Goal: Check status: Check status

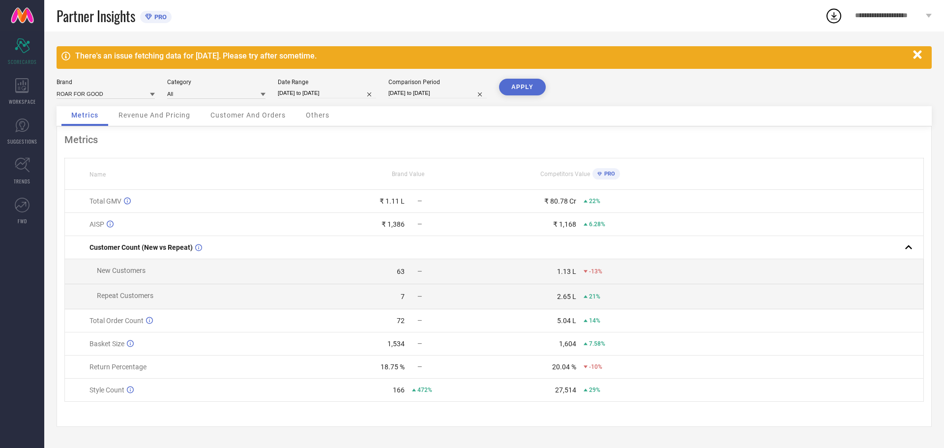
select select "7"
select select "2025"
select select "8"
select select "2025"
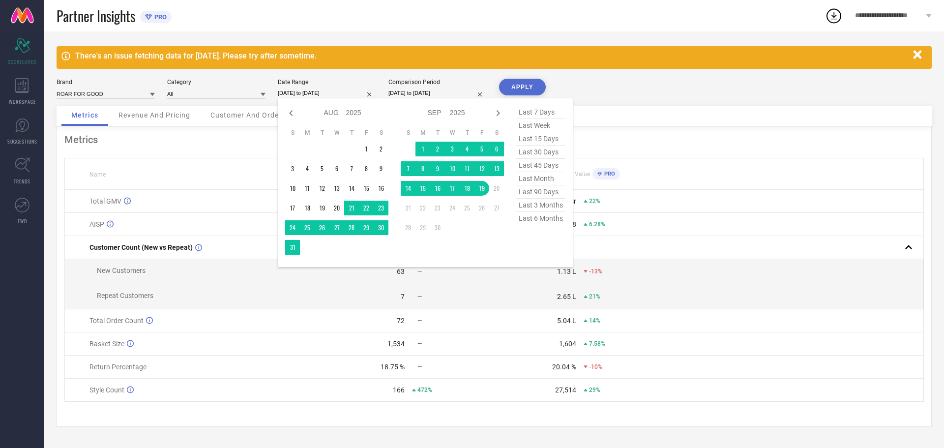
click at [342, 94] on input "[DATE] to [DATE]" at bounding box center [327, 93] width 98 height 10
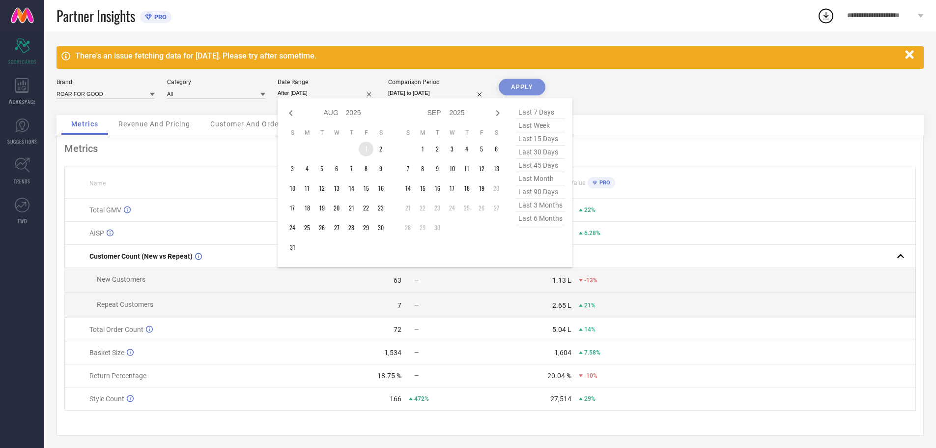
click at [362, 148] on td "1" at bounding box center [366, 149] width 15 height 15
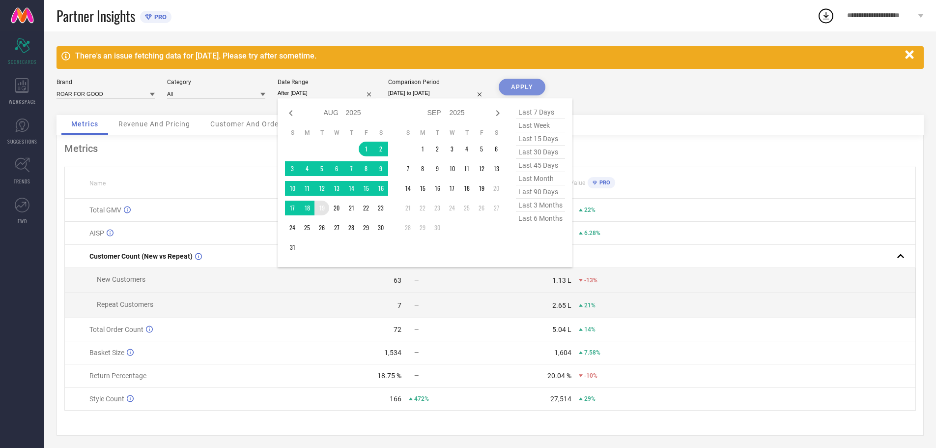
type input "[DATE] to [DATE]"
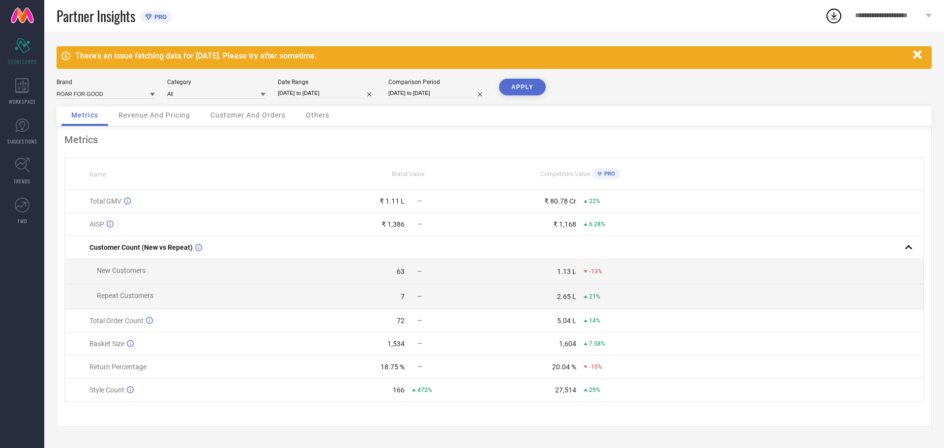
select select "7"
select select "2024"
select select "8"
select select "2024"
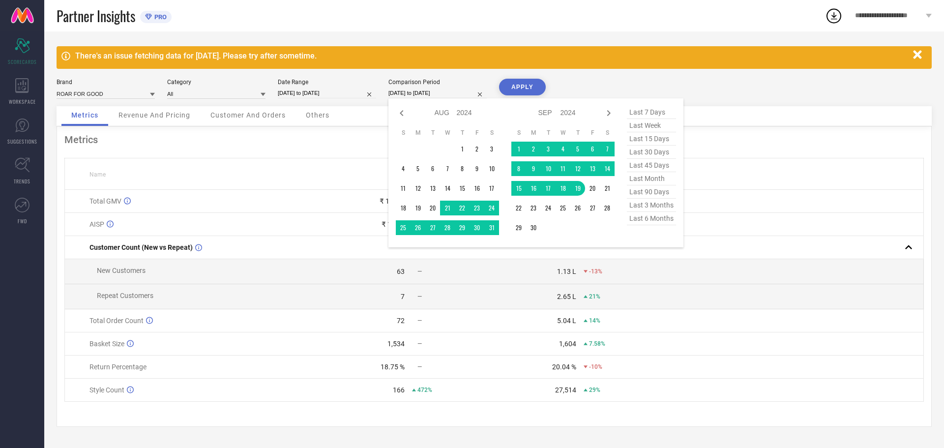
click at [419, 94] on input "[DATE] to [DATE]" at bounding box center [437, 93] width 98 height 10
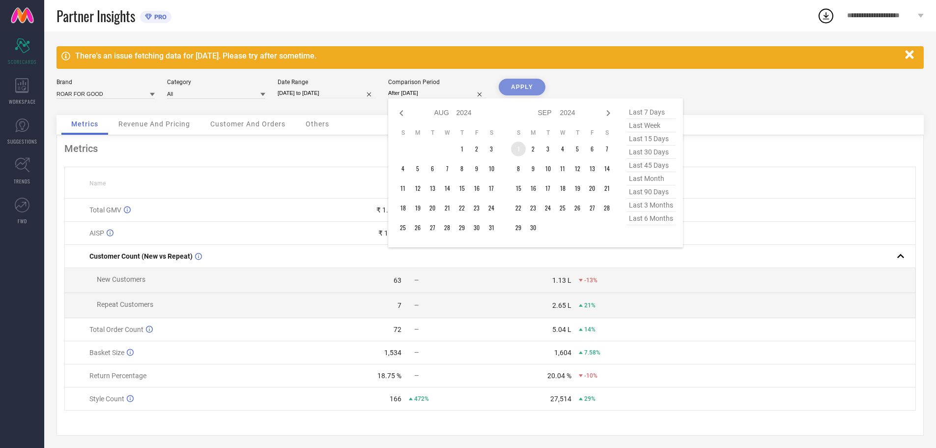
click at [520, 153] on td "1" at bounding box center [518, 149] width 15 height 15
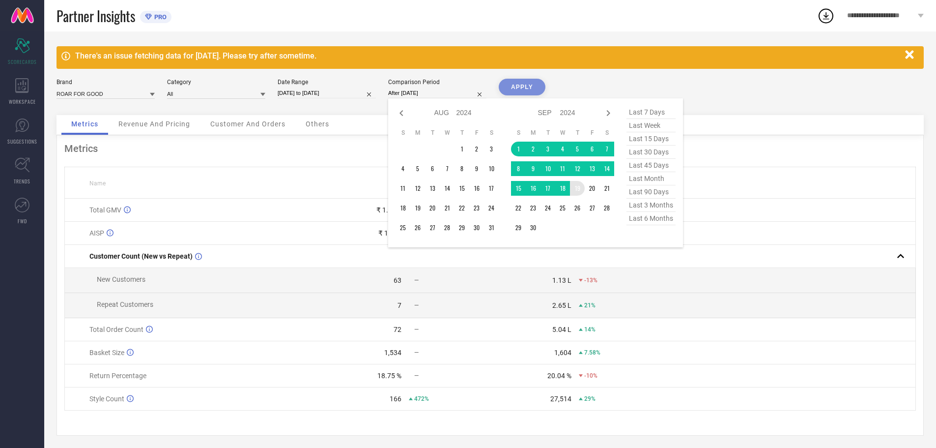
type input "[DATE] to [DATE]"
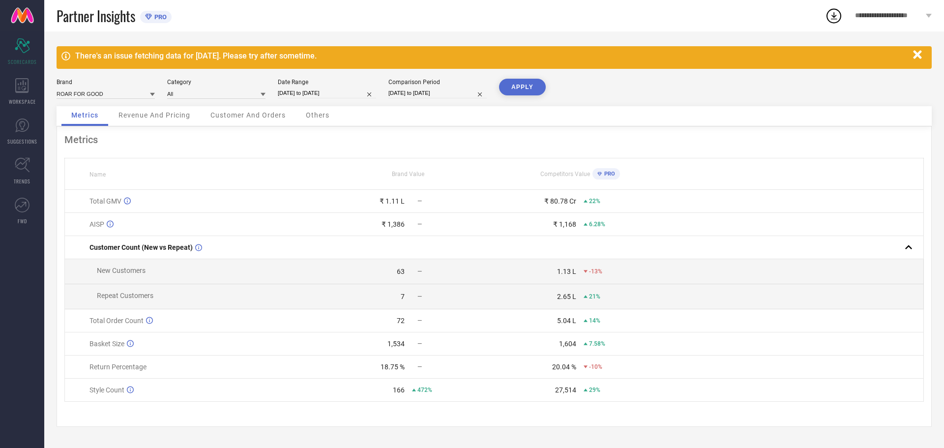
click at [524, 87] on button "APPLY" at bounding box center [522, 87] width 47 height 17
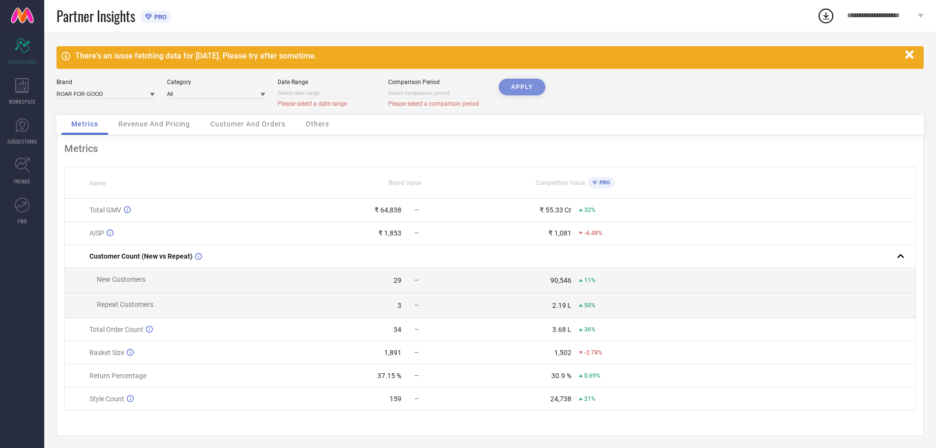
select select "8"
select select "2025"
select select "9"
select select "2025"
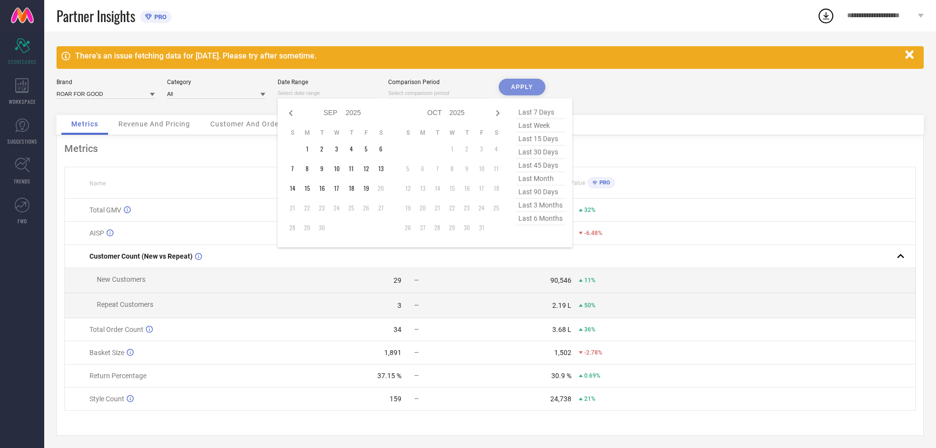
click at [330, 93] on input at bounding box center [327, 93] width 98 height 10
click at [288, 112] on icon at bounding box center [291, 113] width 12 height 12
select select "7"
select select "2025"
select select "8"
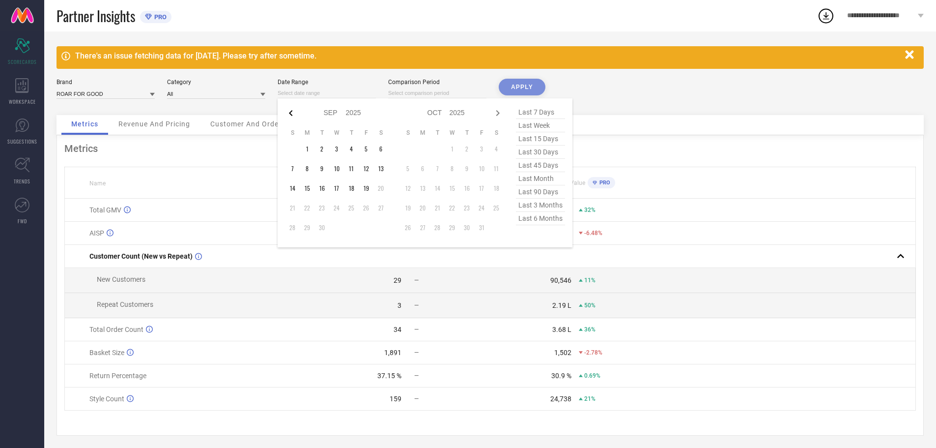
select select "2025"
click at [368, 149] on td "1" at bounding box center [366, 149] width 15 height 15
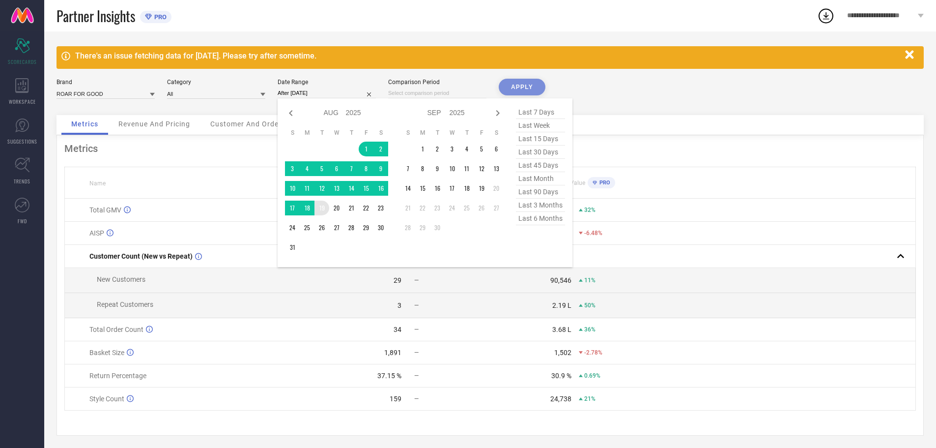
type input "[DATE] to [DATE]"
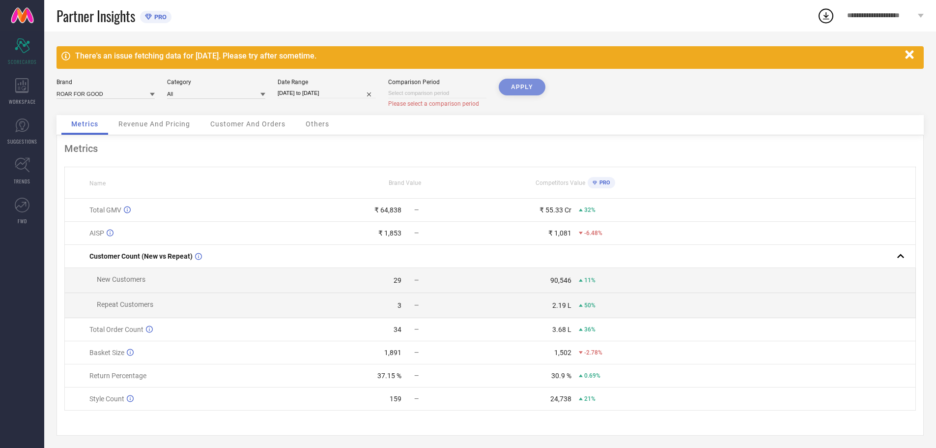
select select "8"
select select "2025"
select select "9"
select select "2025"
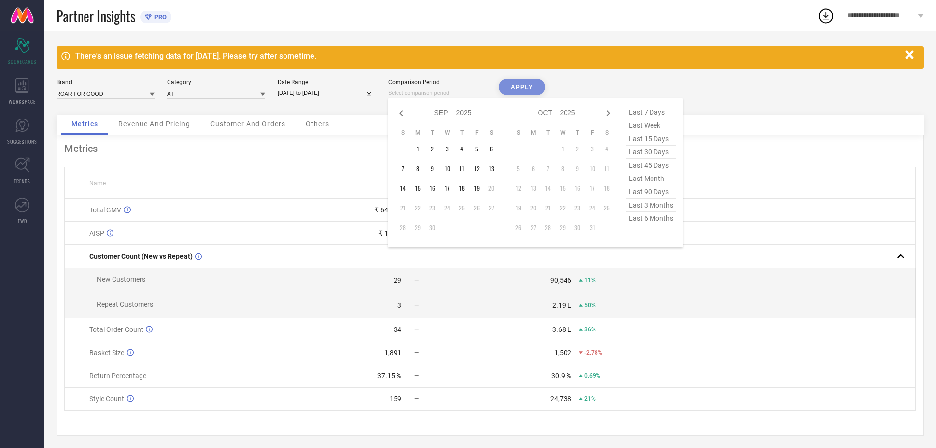
click at [446, 95] on input at bounding box center [437, 93] width 98 height 10
click at [424, 148] on td "1" at bounding box center [417, 149] width 15 height 15
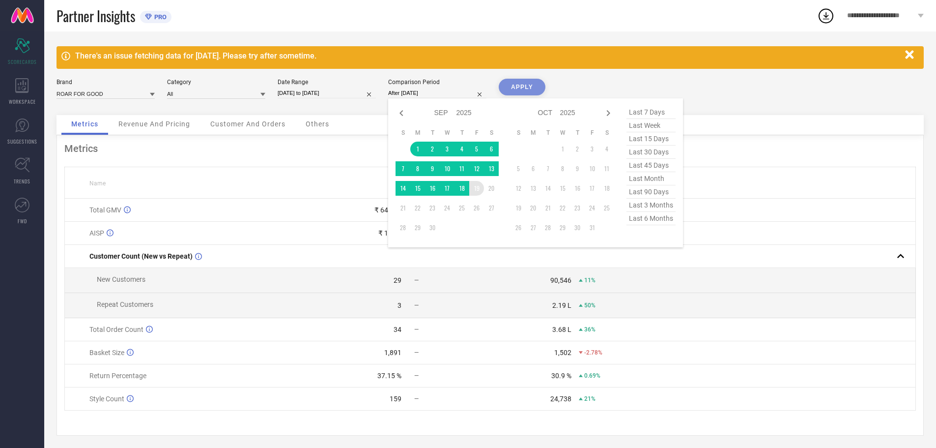
type input "[DATE] to [DATE]"
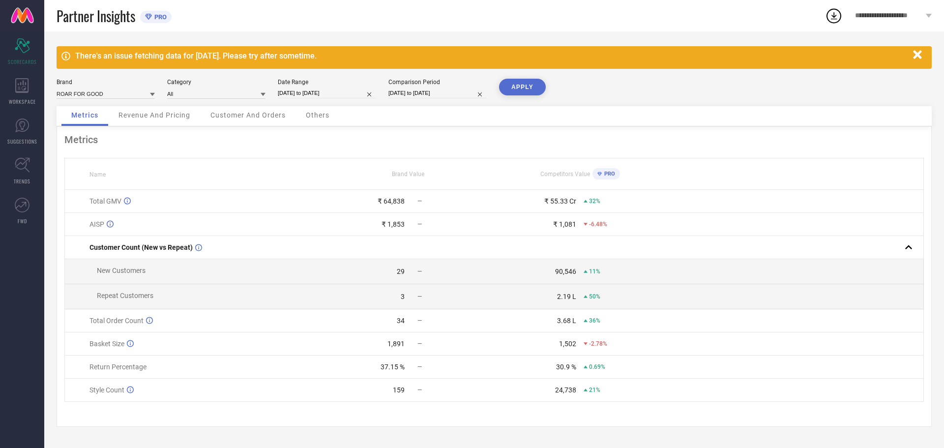
click at [532, 86] on button "APPLY" at bounding box center [522, 87] width 47 height 17
select select "7"
select select "2025"
select select "8"
select select "2025"
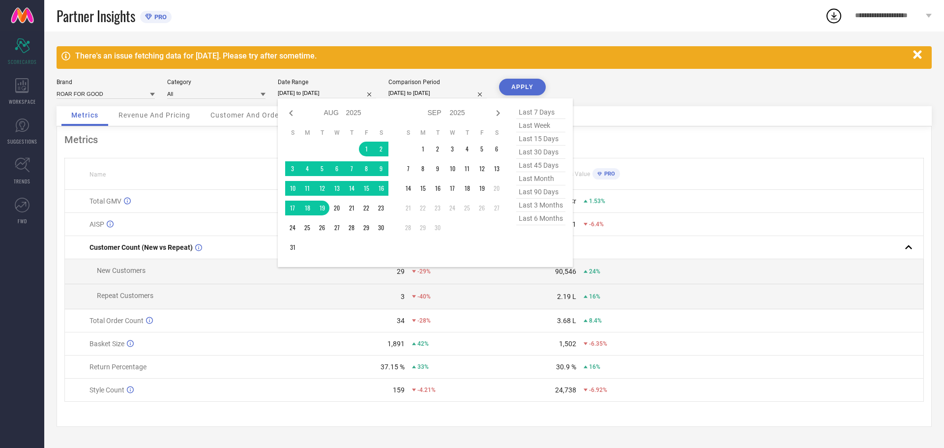
click at [305, 92] on input "[DATE] to [DATE]" at bounding box center [327, 93] width 98 height 10
click at [290, 114] on icon at bounding box center [290, 113] width 3 height 6
select select "6"
select select "2025"
select select "7"
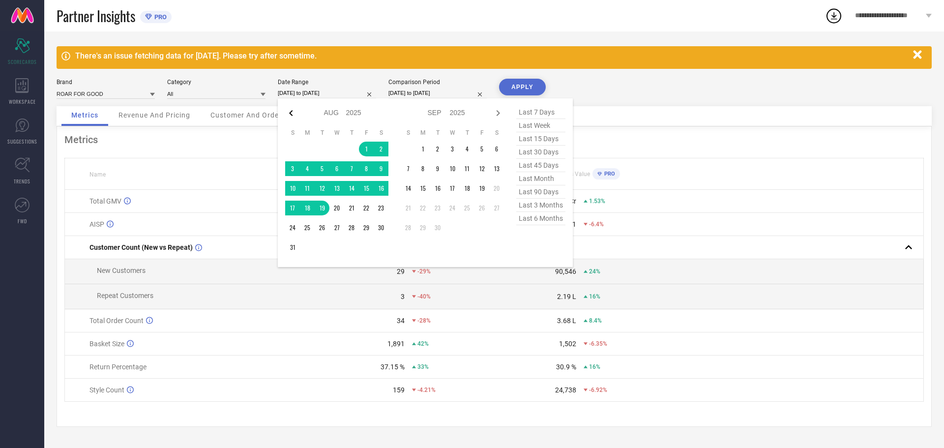
select select "2025"
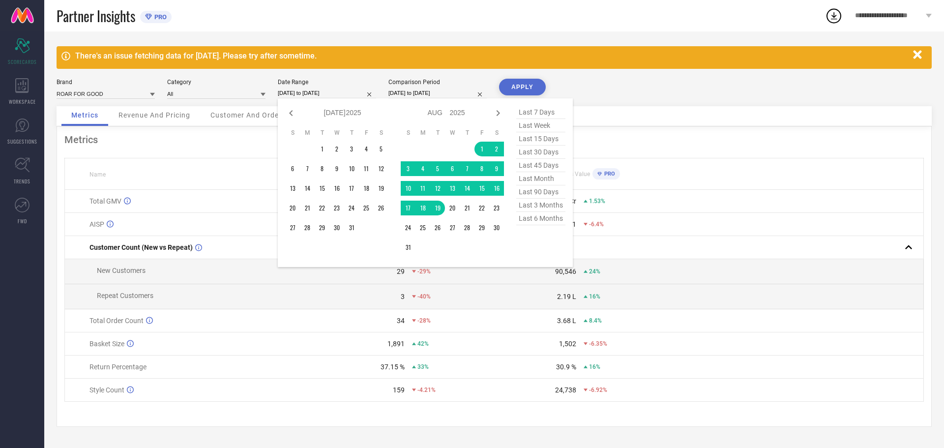
click at [290, 114] on icon at bounding box center [290, 113] width 3 height 6
select select "5"
select select "2025"
select select "6"
select select "2025"
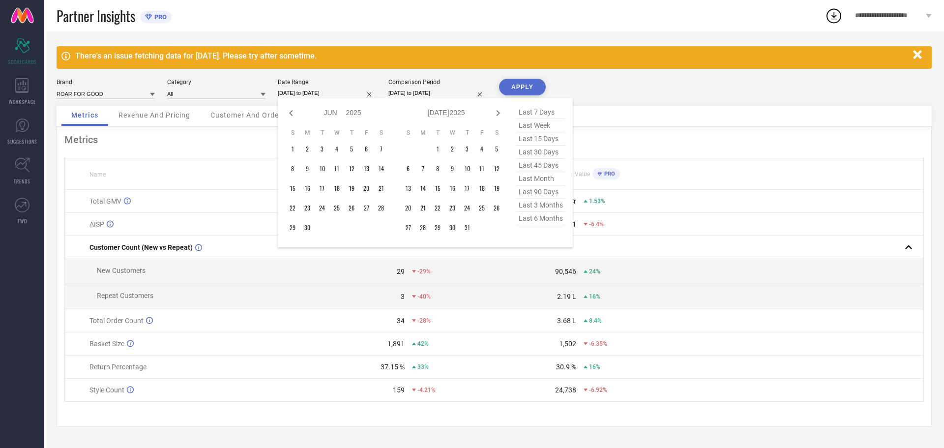
click at [543, 220] on span "last 6 months" at bounding box center [540, 218] width 49 height 13
type input "[DATE] to [DATE]"
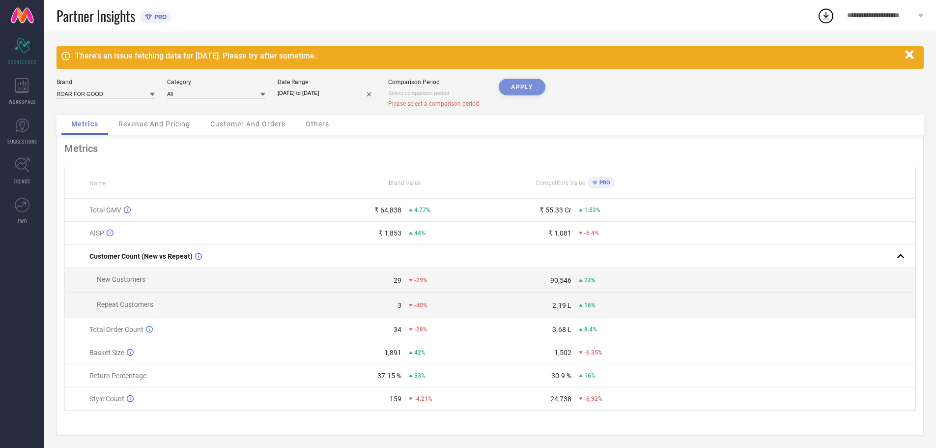
select select "8"
select select "2025"
select select "9"
select select "2025"
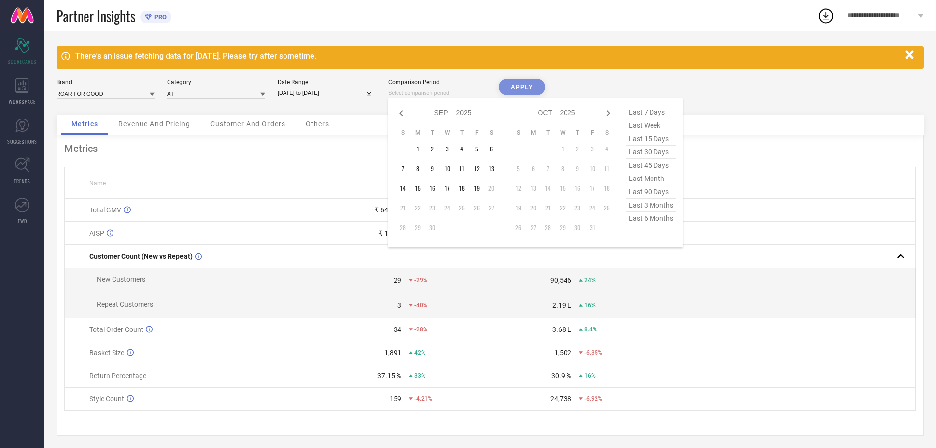
click at [467, 95] on input at bounding box center [437, 93] width 98 height 10
click at [659, 220] on span "last 6 months" at bounding box center [651, 218] width 49 height 13
type input "[DATE] to [DATE]"
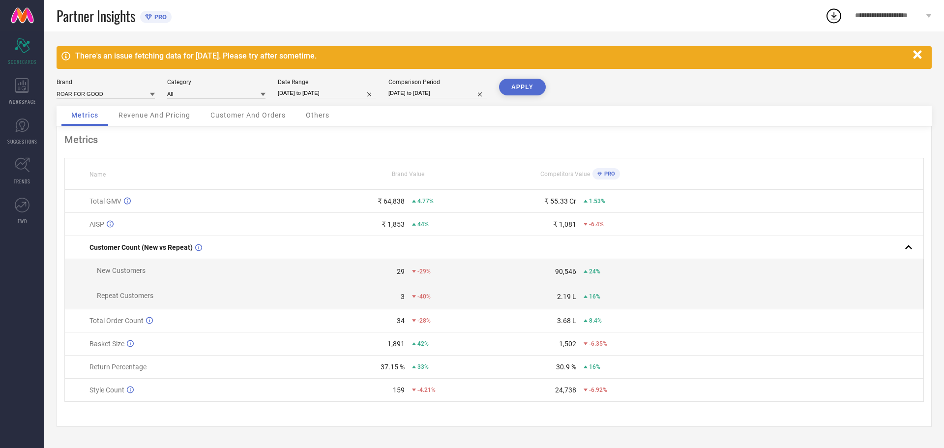
click at [537, 91] on button "APPLY" at bounding box center [522, 87] width 47 height 17
select select "2"
select select "2025"
select select "3"
select select "2025"
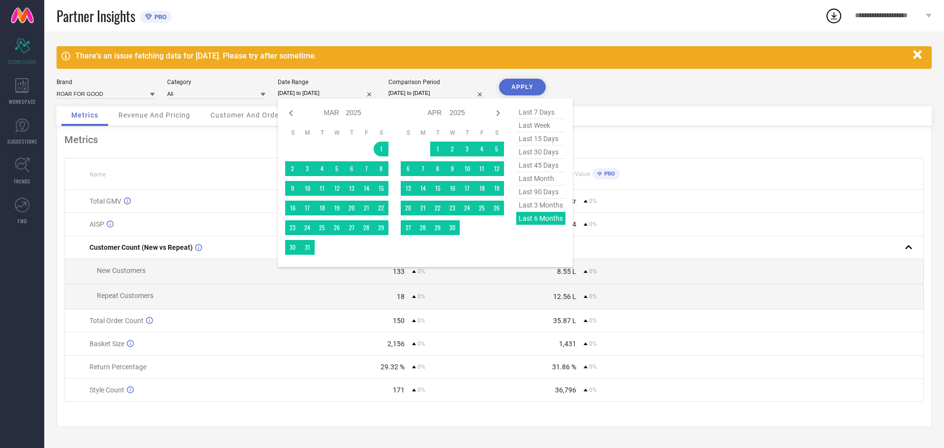
click at [311, 88] on input "[DATE] to [DATE]" at bounding box center [327, 93] width 98 height 10
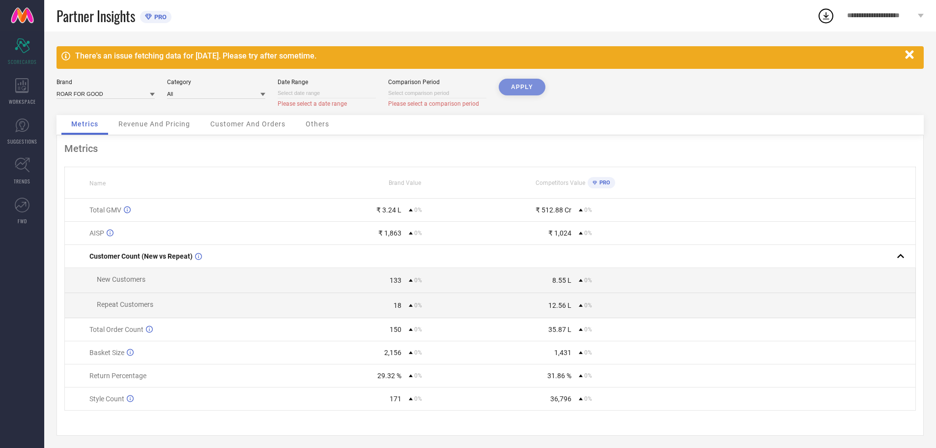
select select "8"
select select "2025"
select select "9"
select select "2025"
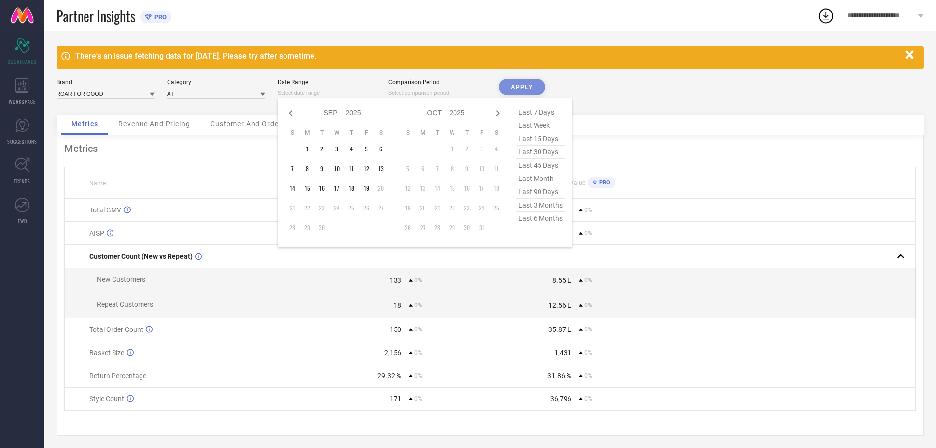
click at [289, 93] on input at bounding box center [327, 93] width 98 height 10
click at [292, 116] on icon at bounding box center [291, 113] width 12 height 12
select select "7"
select select "2025"
select select "8"
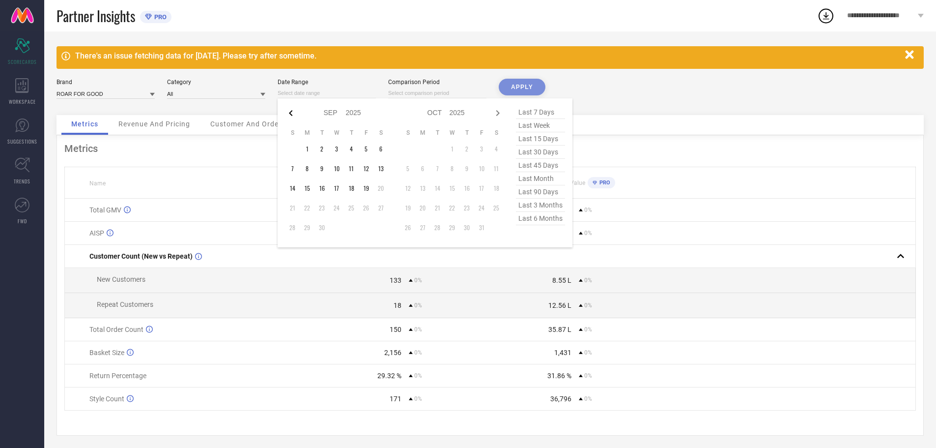
select select "2025"
click at [292, 116] on icon at bounding box center [291, 113] width 12 height 12
select select "6"
select select "2025"
select select "7"
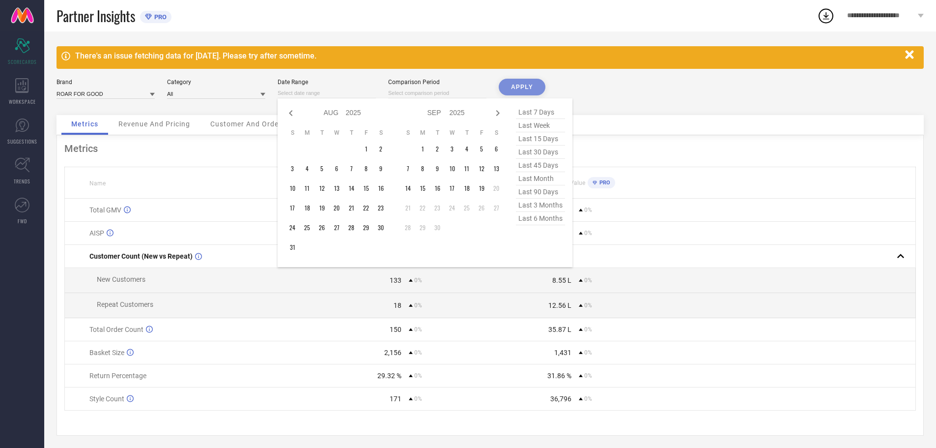
select select "2025"
click at [292, 116] on icon at bounding box center [291, 113] width 12 height 12
select select "5"
select select "2025"
select select "6"
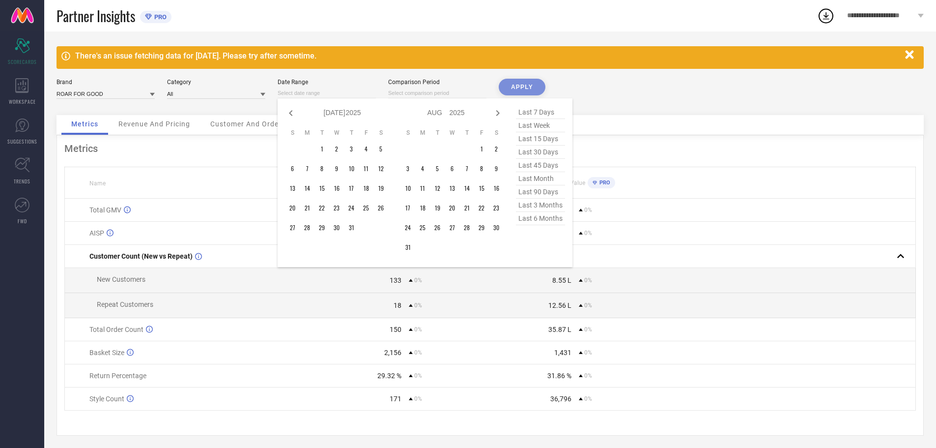
select select "2025"
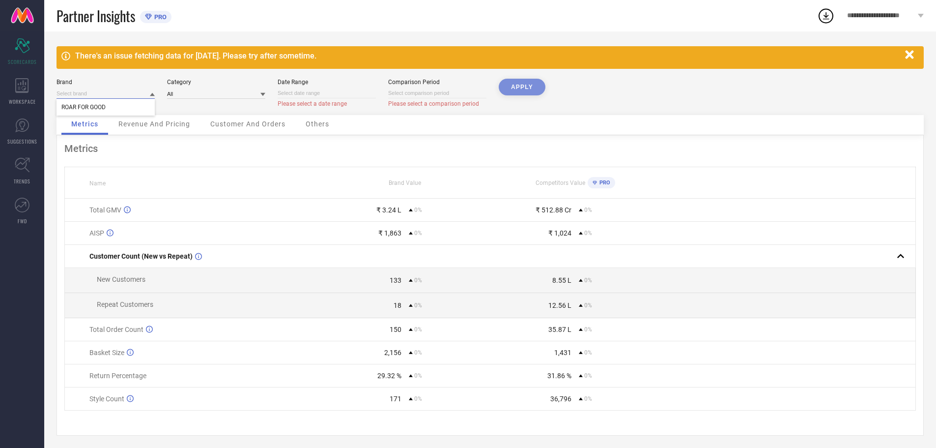
click at [131, 98] on input at bounding box center [106, 93] width 98 height 10
click at [325, 92] on input at bounding box center [327, 93] width 98 height 10
select select "8"
select select "2025"
select select "9"
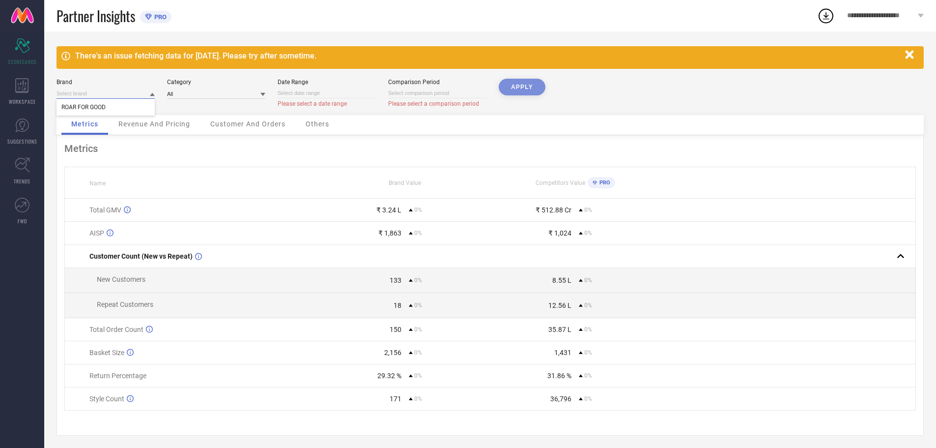
select select "2025"
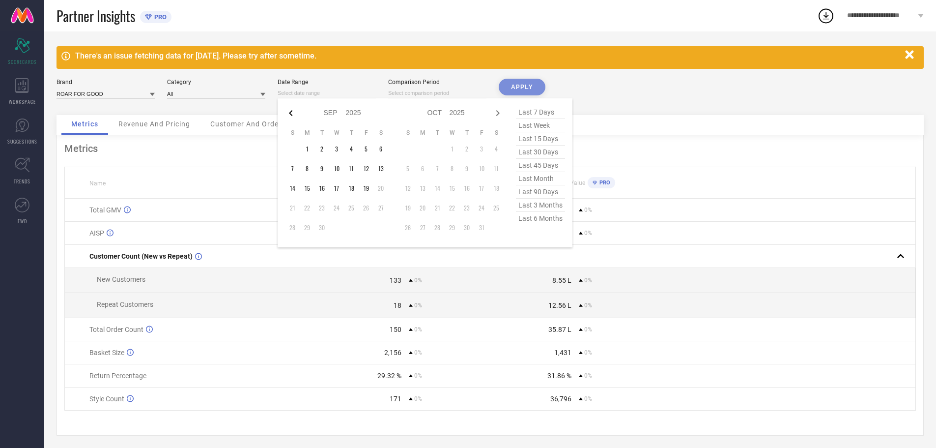
click at [293, 114] on icon at bounding box center [291, 113] width 12 height 12
select select "5"
select select "2025"
select select "6"
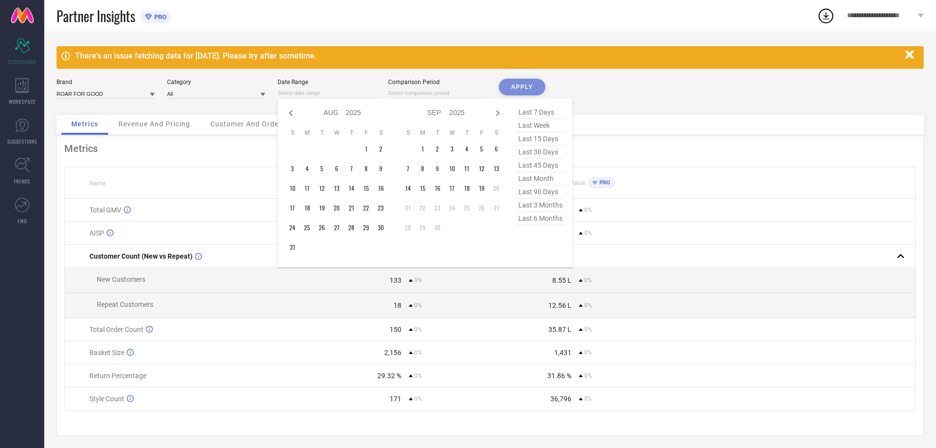
select select "2025"
click at [293, 114] on icon at bounding box center [291, 113] width 12 height 12
select select "4"
select select "2025"
select select "5"
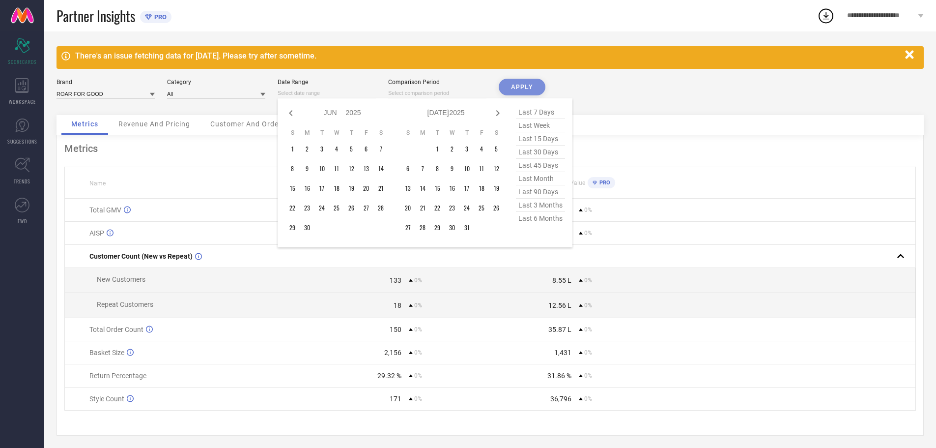
select select "2025"
click at [293, 114] on icon at bounding box center [291, 113] width 12 height 12
select select "3"
select select "2025"
select select "4"
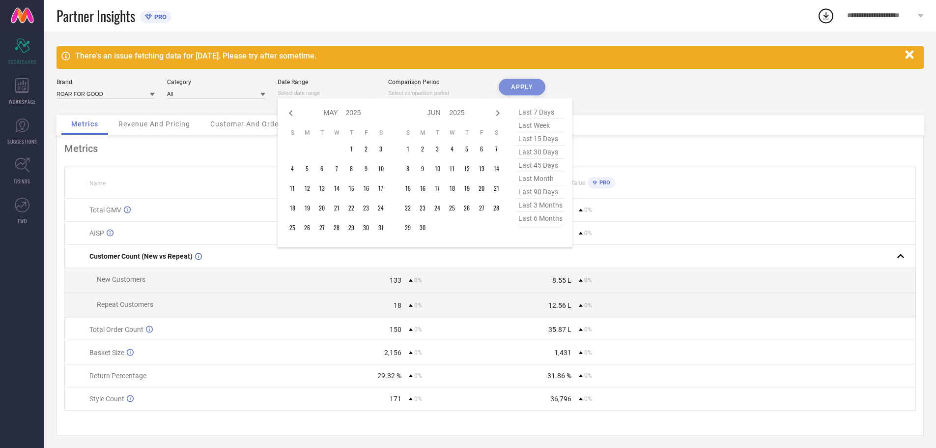
select select "2025"
click at [293, 114] on icon at bounding box center [291, 113] width 12 height 12
select select "2"
select select "2025"
select select "3"
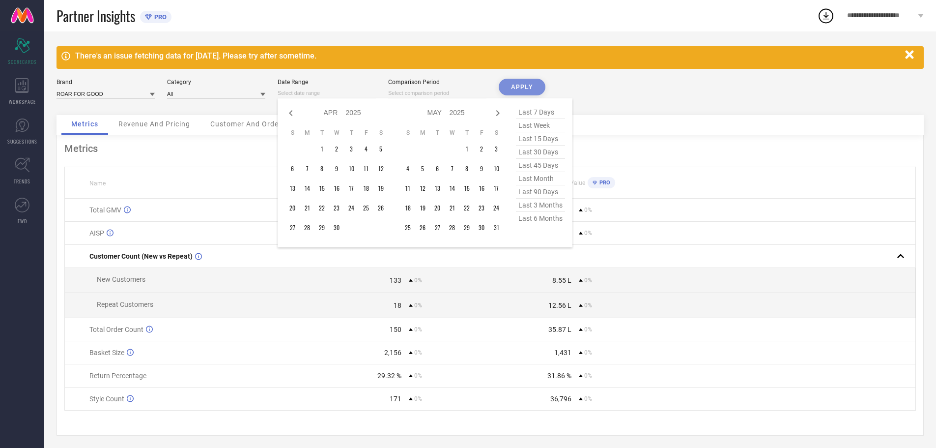
select select "2025"
click at [293, 114] on icon at bounding box center [291, 113] width 12 height 12
select select "1"
select select "2025"
select select "2"
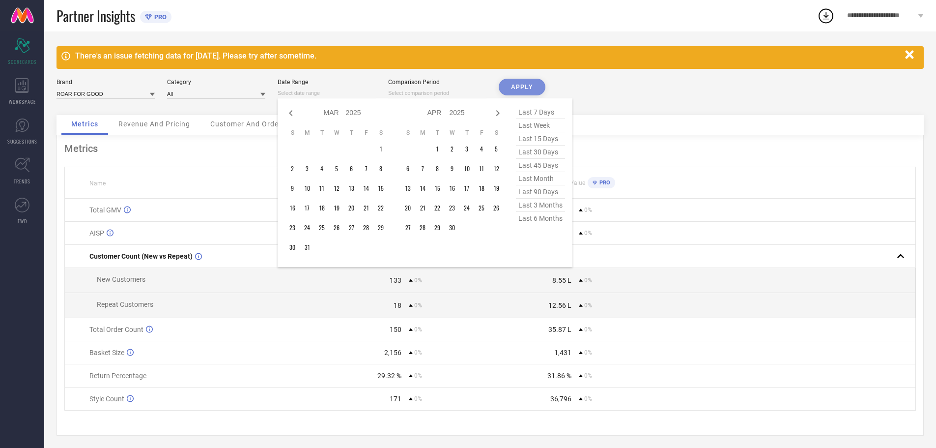
select select "2025"
click at [293, 114] on icon at bounding box center [291, 113] width 12 height 12
select select "2025"
select select "1"
select select "2025"
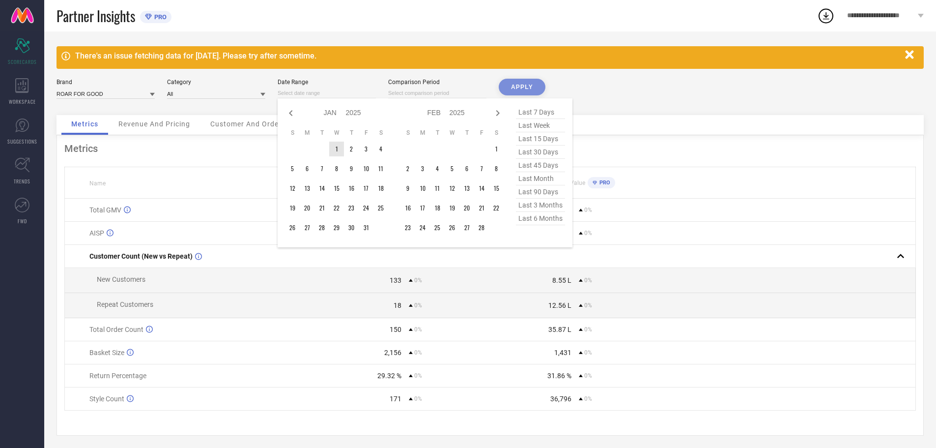
type input "After [DATE]"
click at [339, 150] on td "1" at bounding box center [336, 149] width 15 height 15
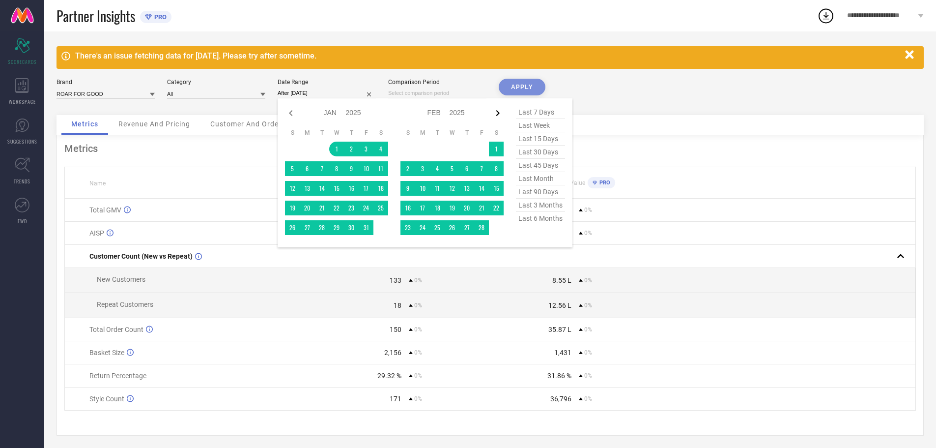
click at [499, 112] on icon at bounding box center [498, 113] width 12 height 12
select select "1"
select select "2025"
select select "2"
select select "2025"
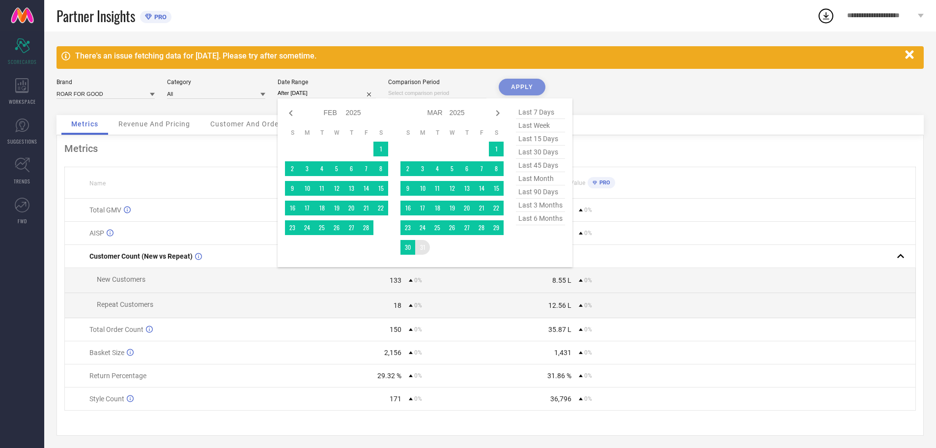
type input "[DATE] to [DATE]"
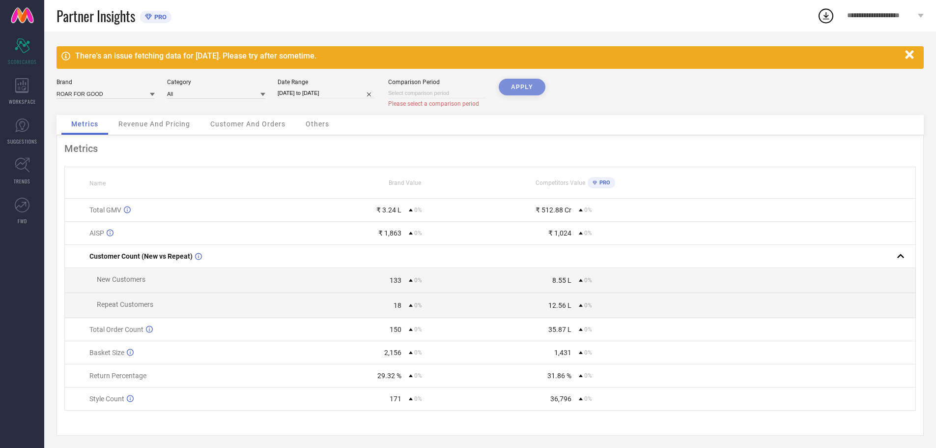
click at [407, 91] on input at bounding box center [437, 93] width 98 height 10
select select "8"
select select "2025"
select select "9"
select select "2025"
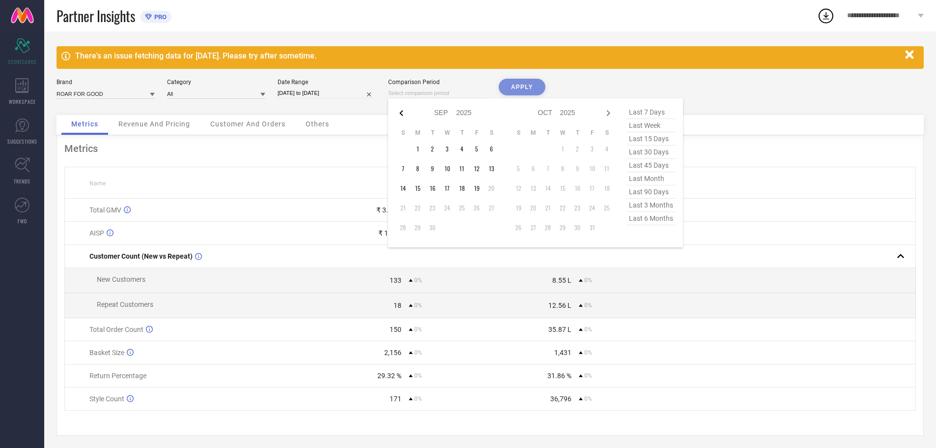
click at [402, 114] on icon at bounding box center [401, 113] width 3 height 6
select select "7"
select select "2025"
select select "8"
select select "2025"
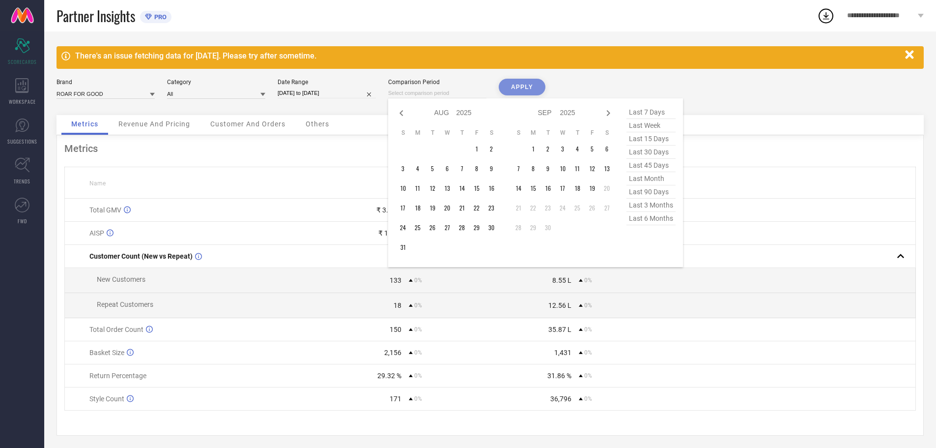
click at [402, 114] on icon at bounding box center [401, 113] width 3 height 6
select select "6"
select select "2025"
select select "7"
select select "2025"
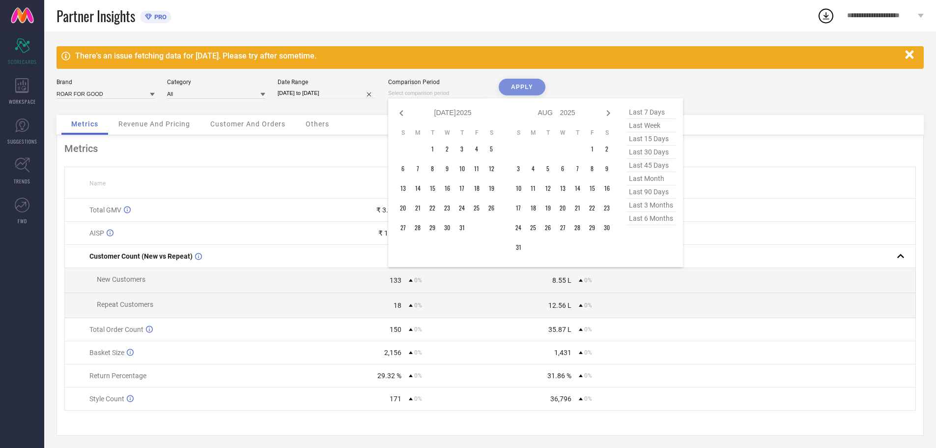
click at [402, 114] on icon at bounding box center [401, 113] width 3 height 6
select select "5"
select select "2025"
select select "6"
select select "2025"
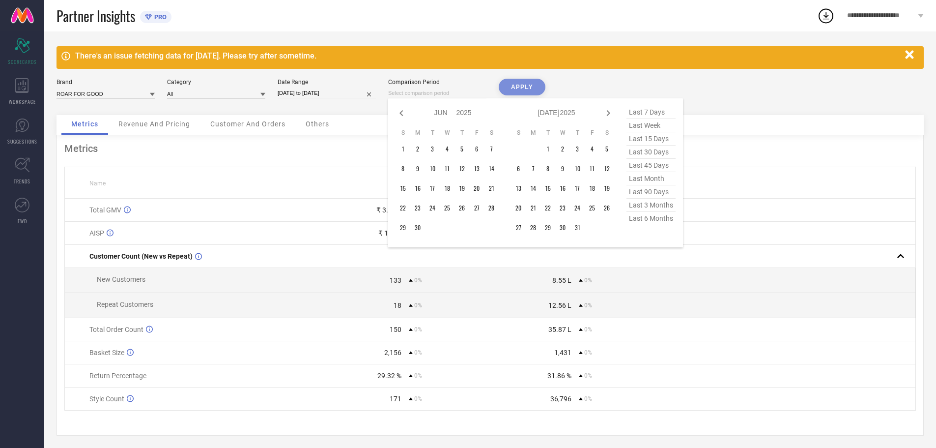
click at [402, 114] on icon at bounding box center [401, 113] width 3 height 6
select select "4"
select select "2025"
select select "5"
select select "2025"
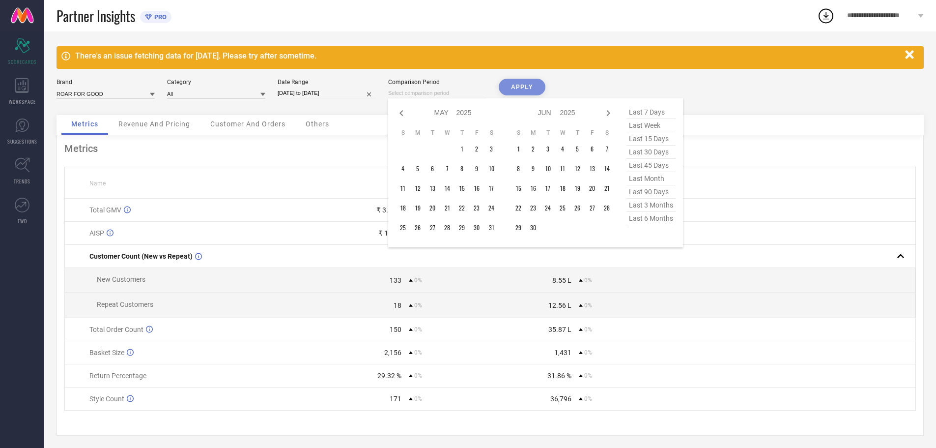
click at [402, 114] on icon at bounding box center [401, 113] width 3 height 6
select select "3"
select select "2025"
select select "4"
select select "2025"
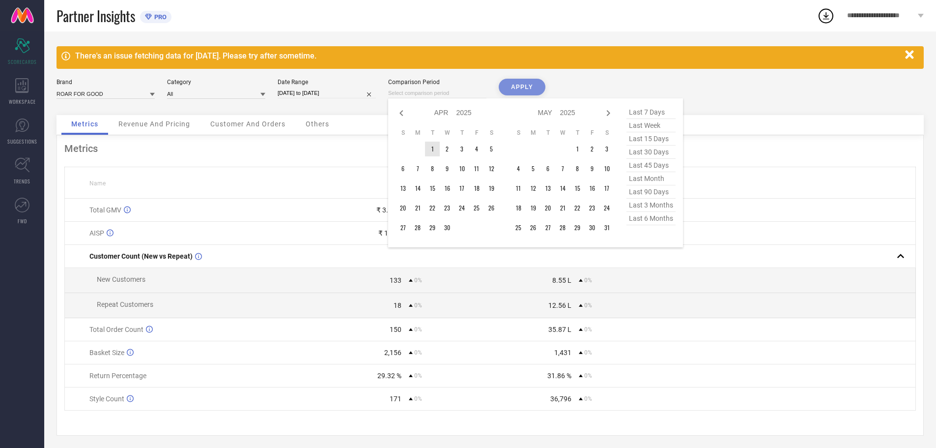
type input "After [DATE]"
click at [436, 151] on td "1" at bounding box center [432, 149] width 15 height 15
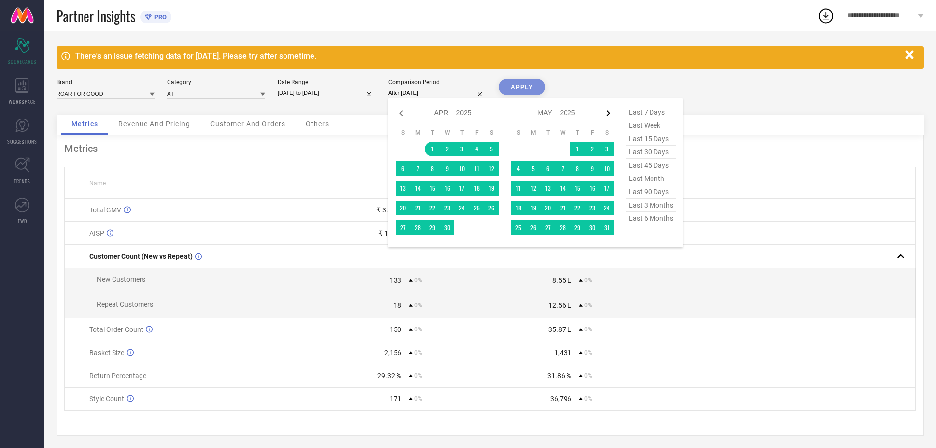
click at [607, 113] on icon at bounding box center [609, 113] width 12 height 12
select select "4"
select select "2025"
select select "5"
select select "2025"
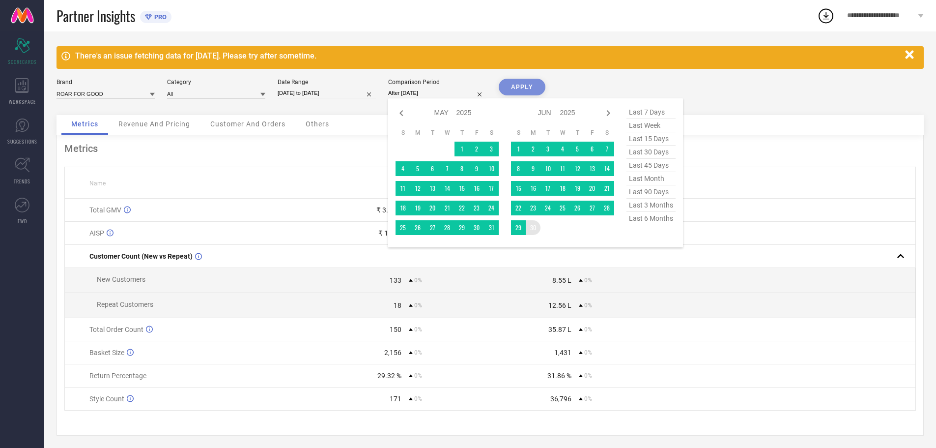
type input "[DATE] to [DATE]"
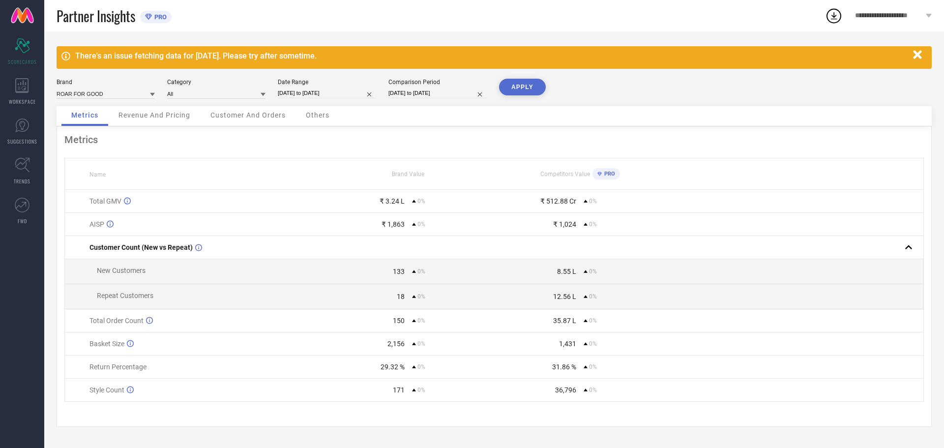
click at [526, 87] on button "APPLY" at bounding box center [522, 87] width 47 height 17
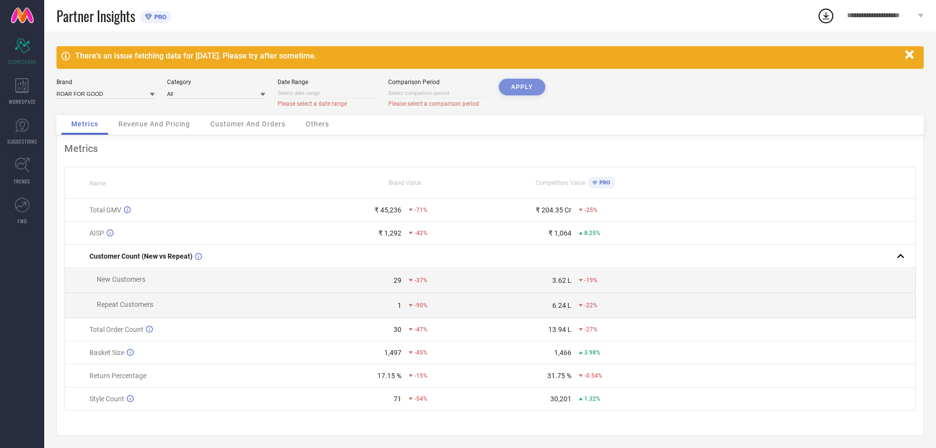
click at [328, 99] on div "Date Range Please select a date range" at bounding box center [327, 93] width 98 height 29
click at [328, 92] on input at bounding box center [327, 93] width 98 height 10
select select "8"
select select "2025"
select select "9"
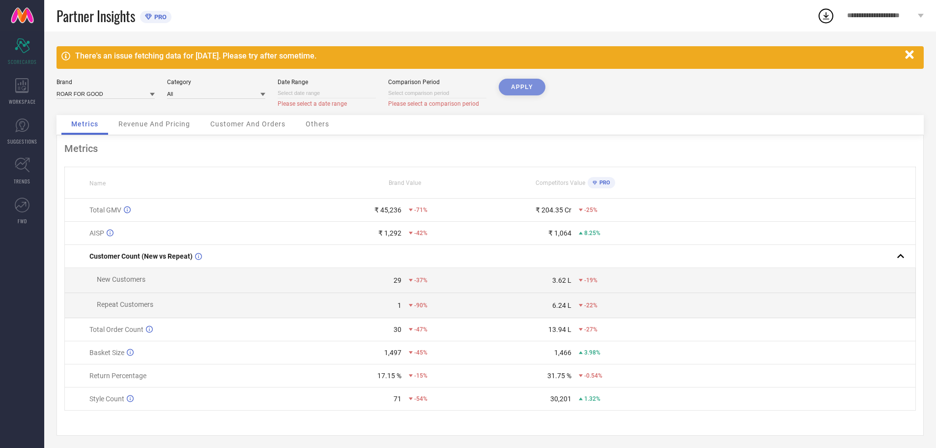
select select "2025"
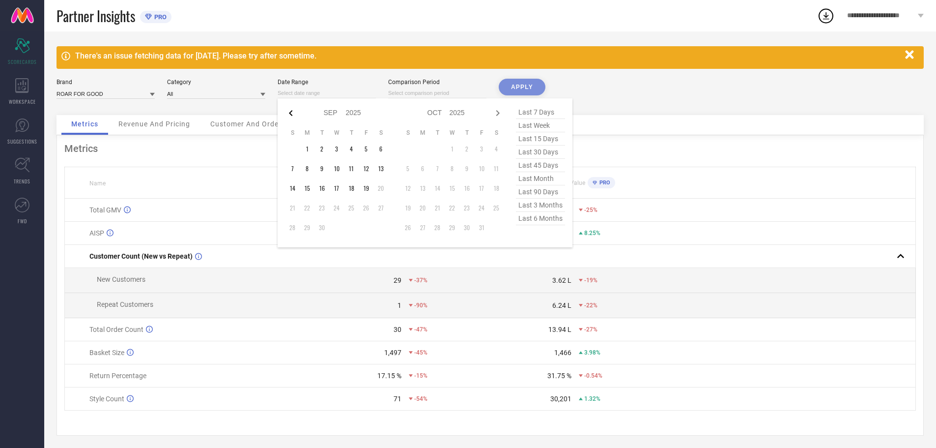
click at [296, 110] on icon at bounding box center [291, 113] width 12 height 12
select select "7"
select select "2025"
select select "8"
select select "2025"
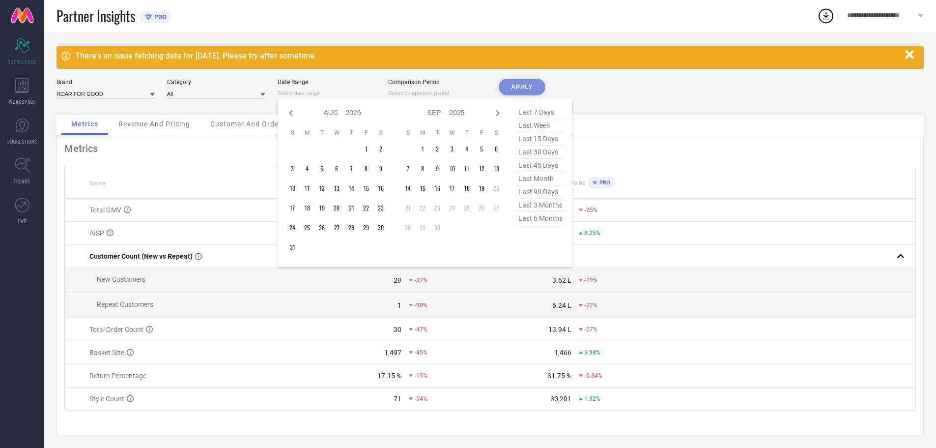
click at [296, 110] on icon at bounding box center [291, 113] width 12 height 12
select select "5"
select select "2025"
select select "6"
select select "2025"
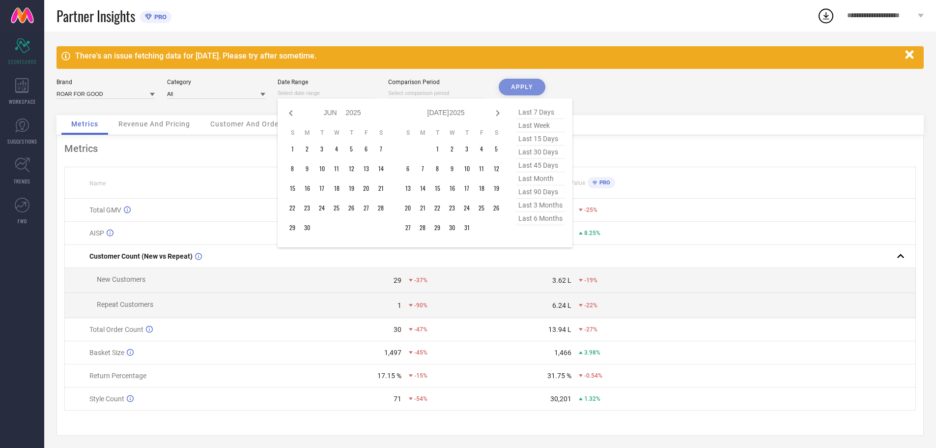
click at [296, 110] on icon at bounding box center [291, 113] width 12 height 12
select select "4"
select select "2025"
select select "5"
select select "2025"
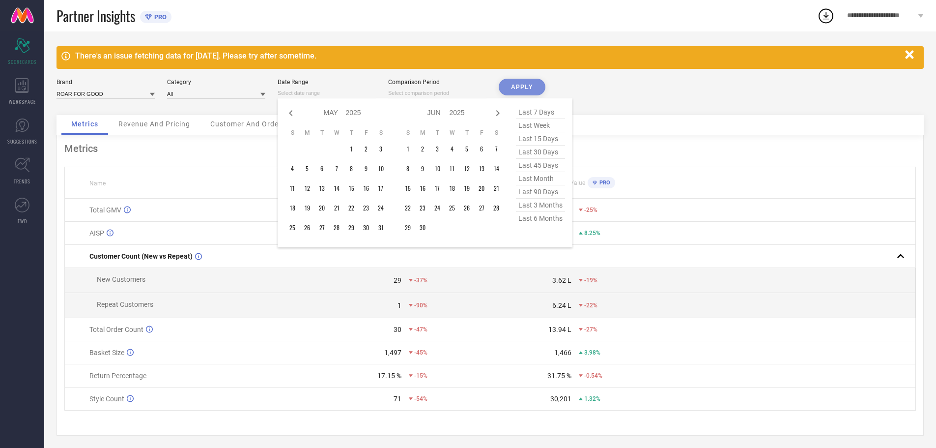
click at [296, 110] on icon at bounding box center [291, 113] width 12 height 12
select select "3"
select select "2025"
select select "4"
select select "2025"
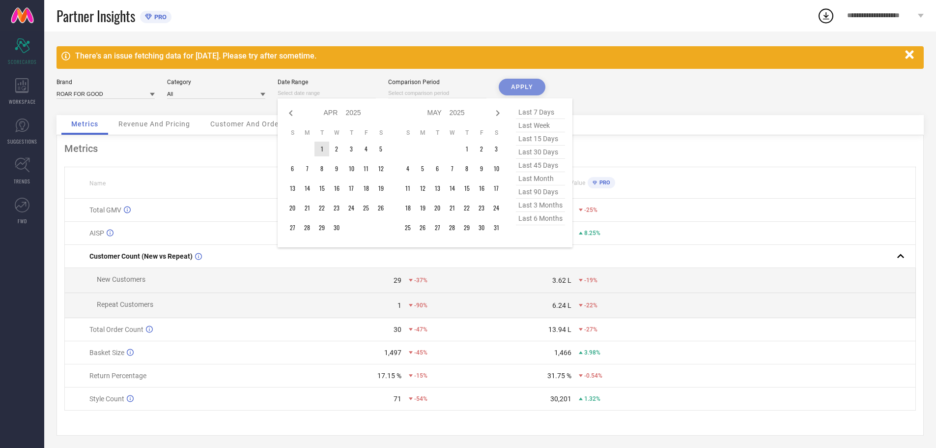
type input "After [DATE]"
click at [320, 150] on td "1" at bounding box center [322, 149] width 15 height 15
click at [500, 114] on icon at bounding box center [498, 113] width 12 height 12
select select "4"
select select "2025"
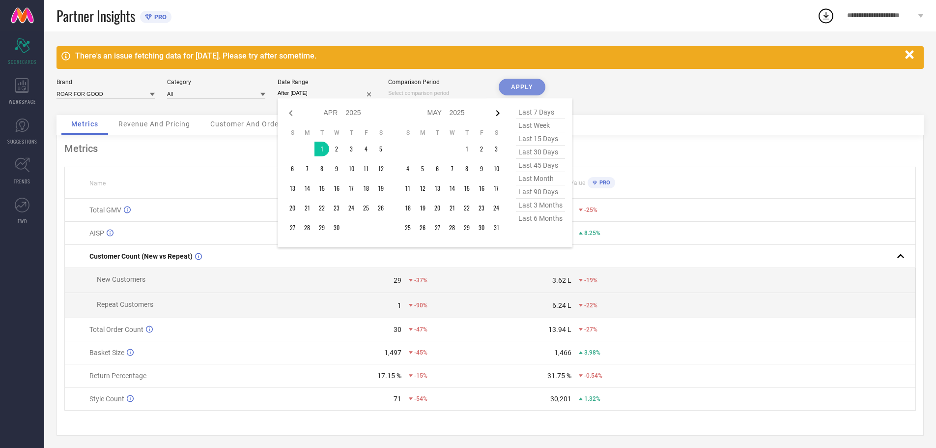
select select "5"
select select "2025"
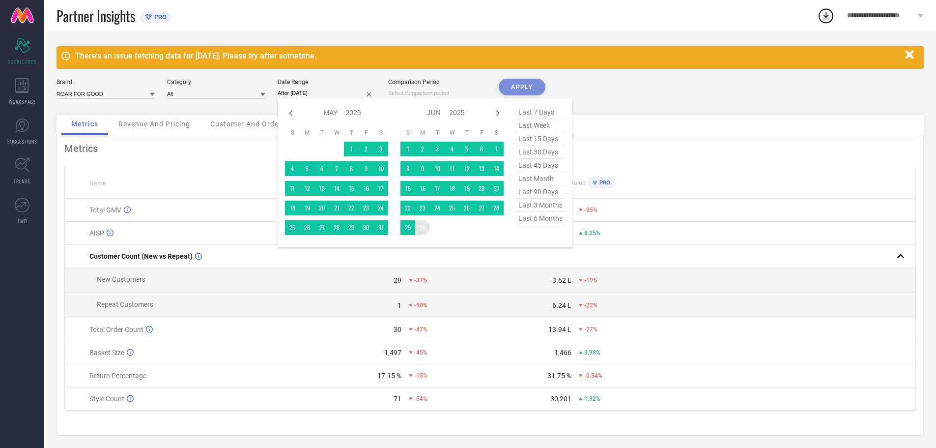
type input "[DATE] to [DATE]"
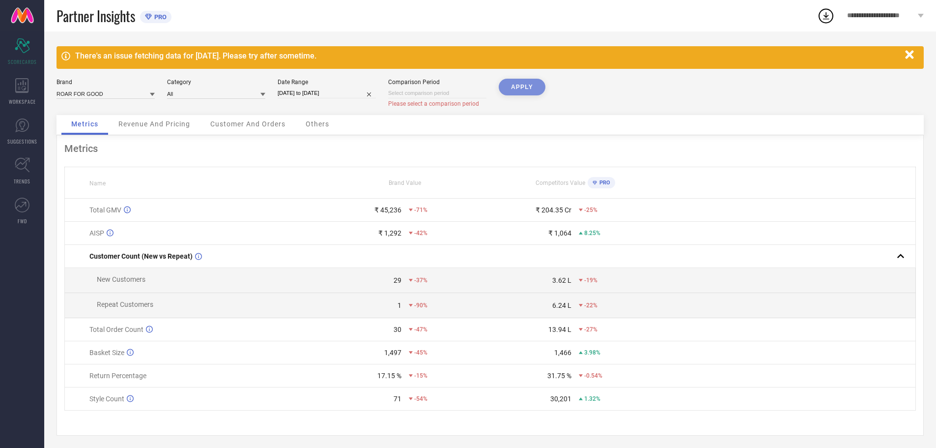
click at [412, 95] on input at bounding box center [437, 93] width 98 height 10
select select "8"
select select "2025"
select select "9"
select select "2025"
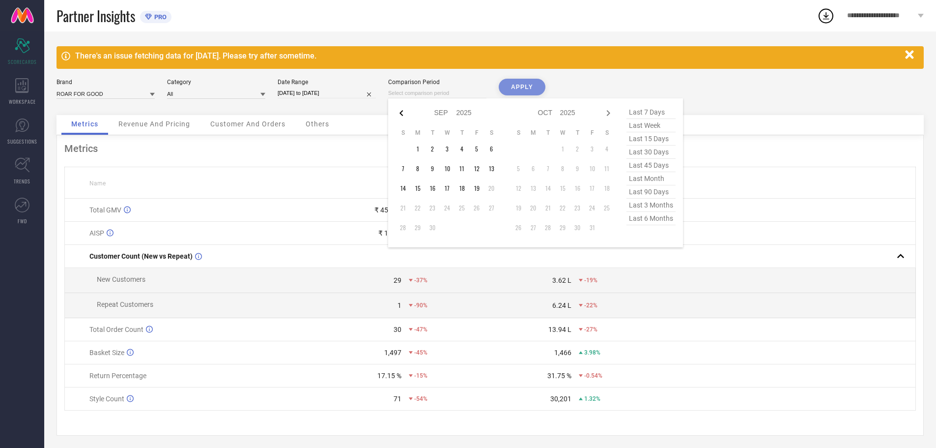
click at [402, 118] on icon at bounding box center [402, 113] width 12 height 12
select select "6"
select select "2025"
select select "7"
select select "2025"
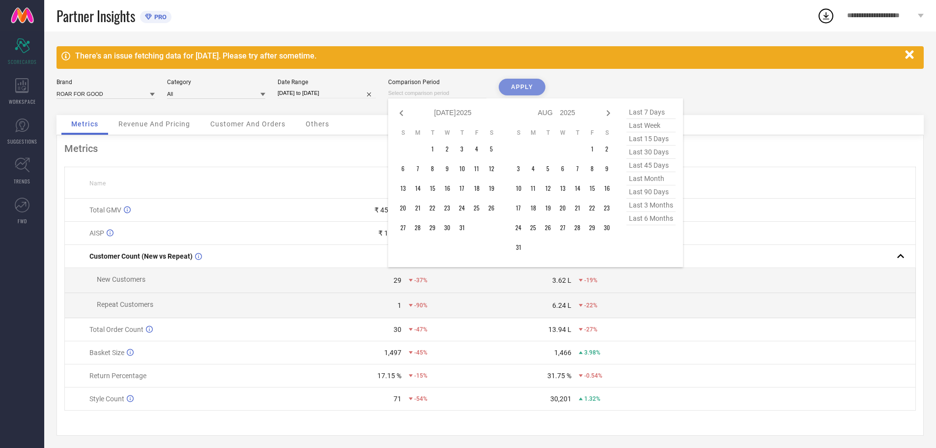
click at [402, 118] on icon at bounding box center [402, 113] width 12 height 12
select select "5"
select select "2025"
select select "6"
select select "2025"
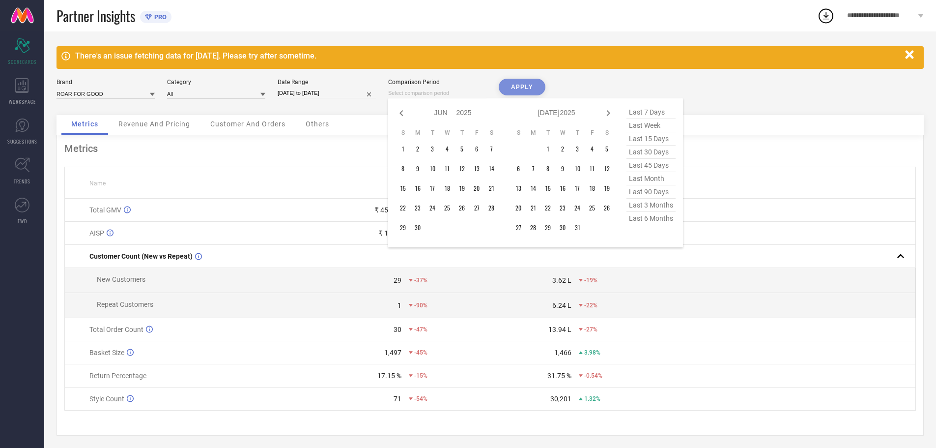
click at [402, 118] on icon at bounding box center [402, 113] width 12 height 12
select select "3"
select select "2025"
select select "4"
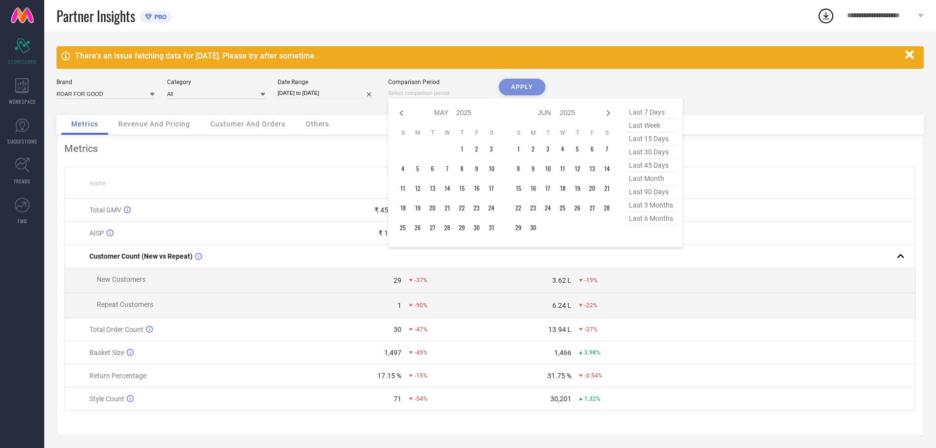
select select "2025"
click at [402, 118] on icon at bounding box center [402, 113] width 12 height 12
select select "2"
select select "2025"
select select "3"
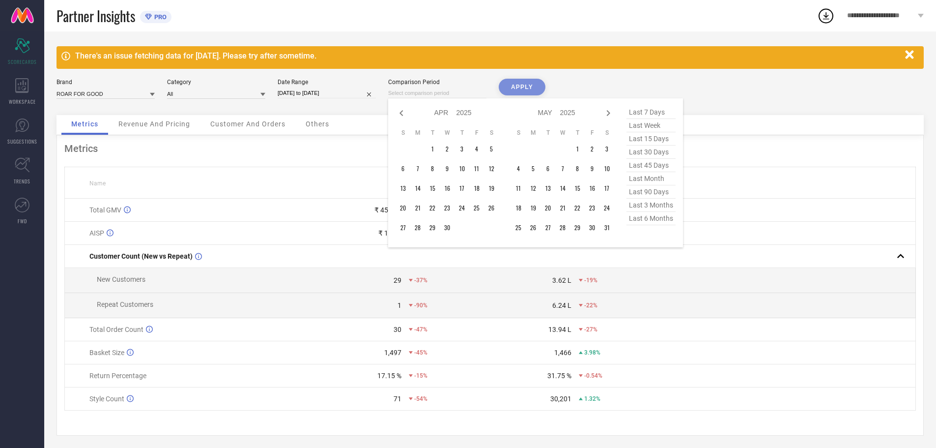
select select "2025"
click at [402, 118] on icon at bounding box center [402, 113] width 12 height 12
select select "1"
select select "2025"
select select "2"
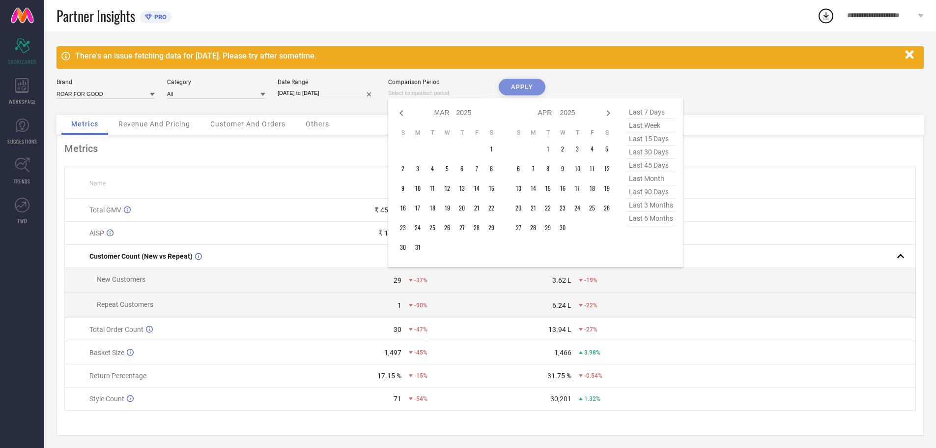
select select "2025"
click at [402, 118] on icon at bounding box center [402, 113] width 12 height 12
select select "2025"
select select "1"
select select "2025"
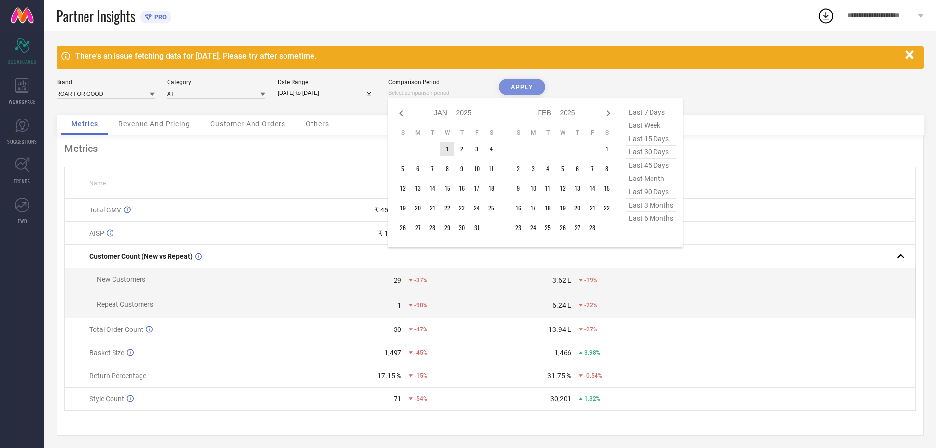
type input "After [DATE]"
click at [450, 153] on td "1" at bounding box center [447, 149] width 15 height 15
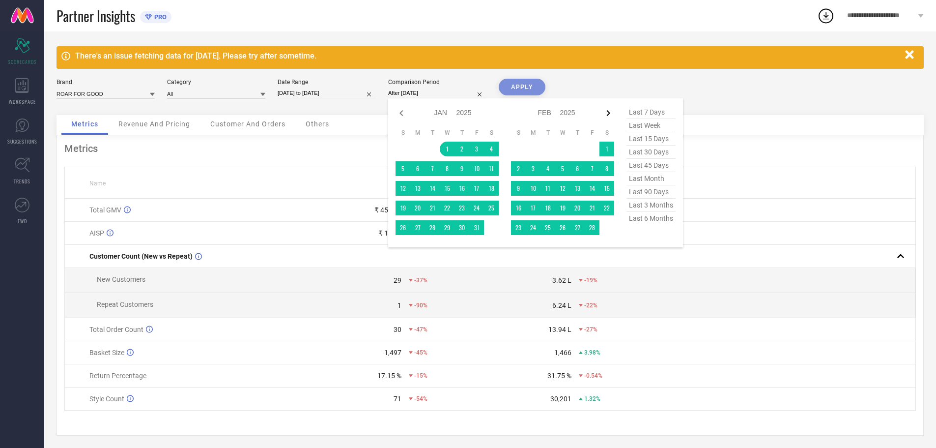
click at [606, 115] on icon at bounding box center [609, 113] width 12 height 12
select select "1"
select select "2025"
select select "2"
select select "2025"
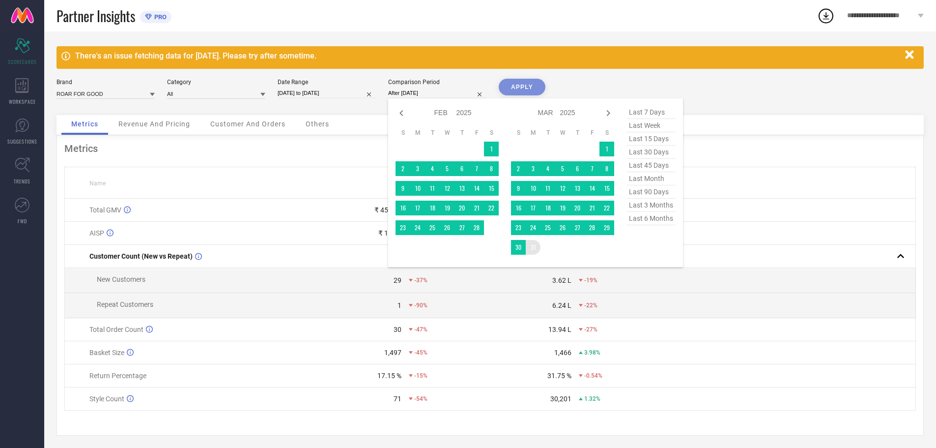
type input "[DATE] to [DATE]"
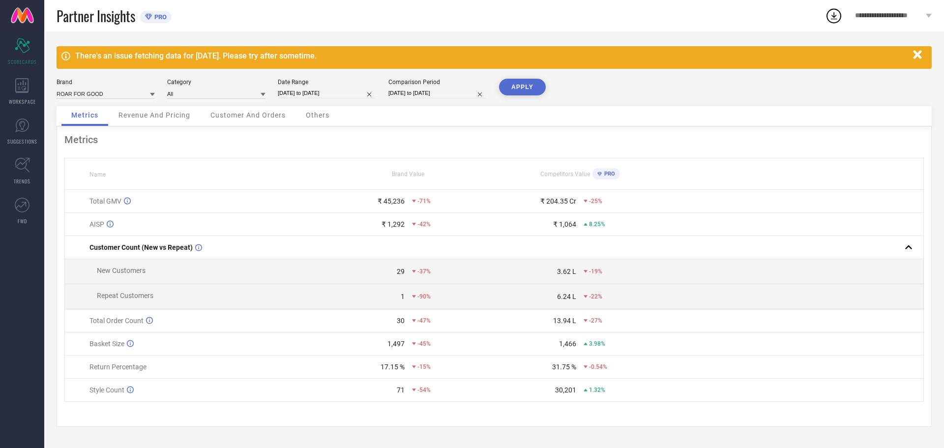
click at [521, 81] on button "APPLY" at bounding box center [522, 87] width 47 height 17
select select "3"
select select "2025"
select select "4"
select select "2025"
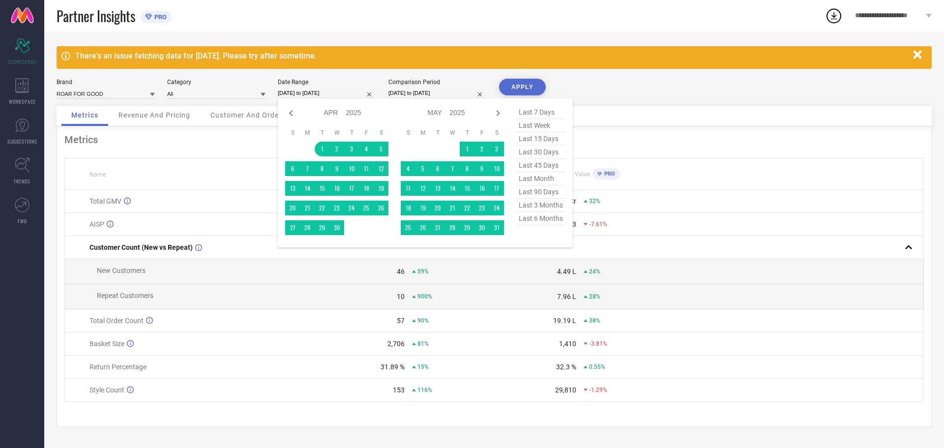
click at [328, 90] on input "[DATE] to [DATE]" at bounding box center [327, 93] width 98 height 10
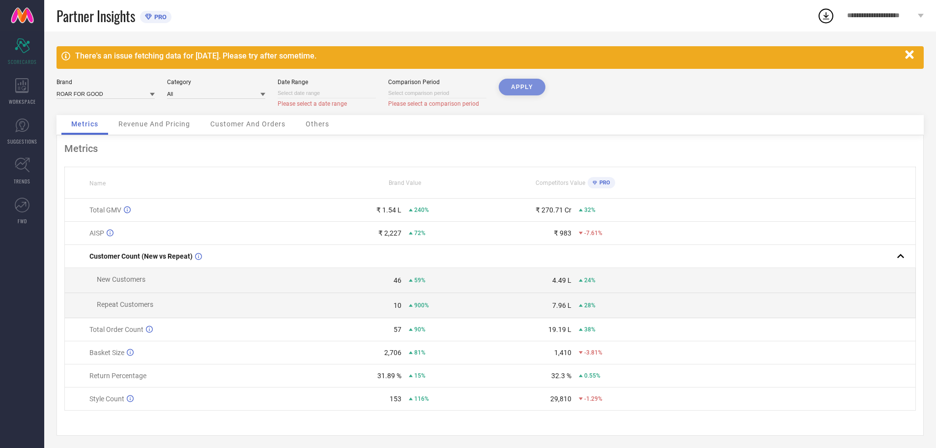
click at [149, 120] on span "Revenue And Pricing" at bounding box center [154, 124] width 72 height 8
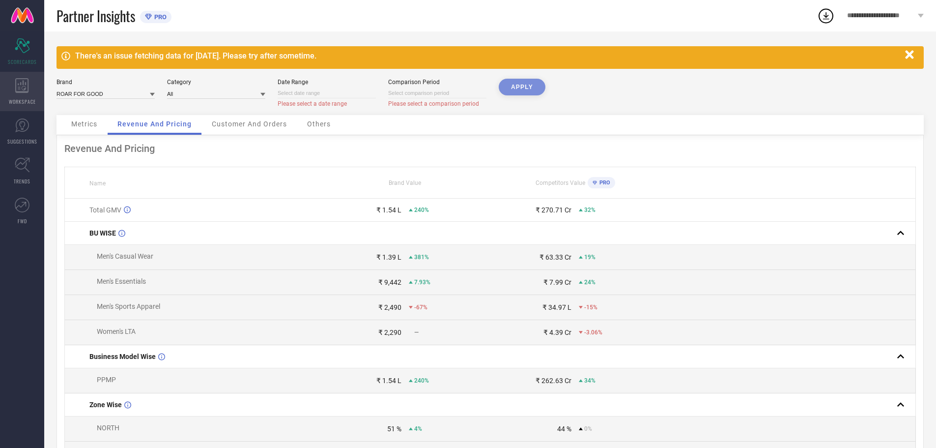
click at [25, 89] on icon at bounding box center [21, 85] width 13 height 15
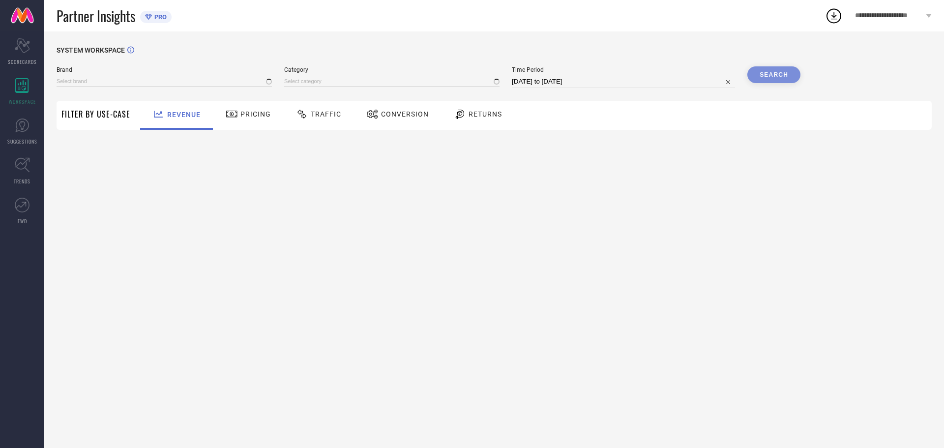
type input "ROAR FOR GOOD"
type input "All"
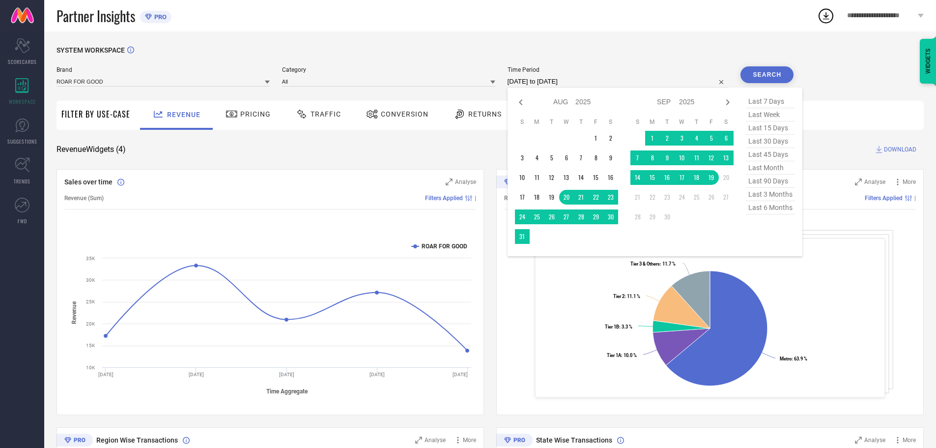
click at [546, 80] on input "[DATE] to [DATE]" at bounding box center [618, 82] width 221 height 12
click at [780, 210] on span "last 6 months" at bounding box center [770, 207] width 49 height 13
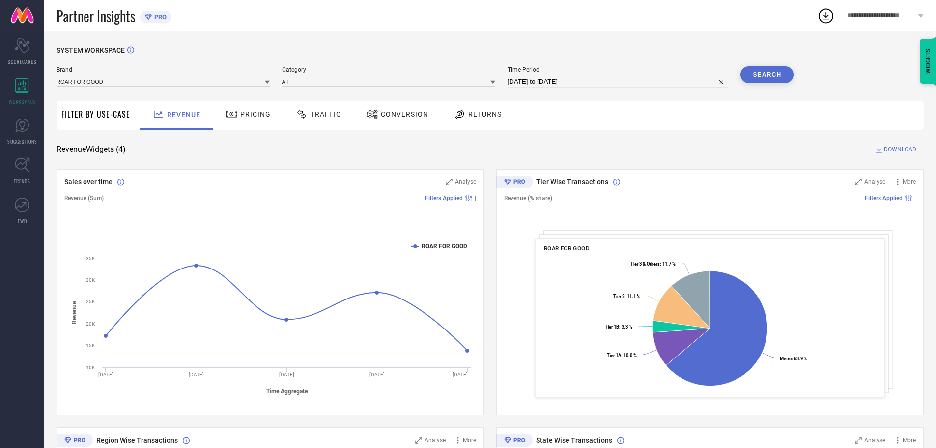
click at [768, 77] on button "Search" at bounding box center [767, 74] width 53 height 17
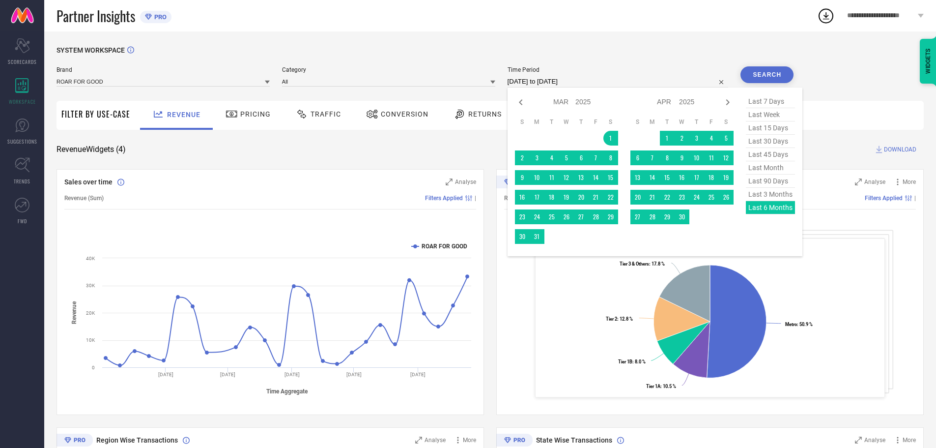
click at [594, 85] on input "[DATE] to [DATE]" at bounding box center [618, 82] width 221 height 12
click at [522, 104] on icon at bounding box center [520, 102] width 3 height 6
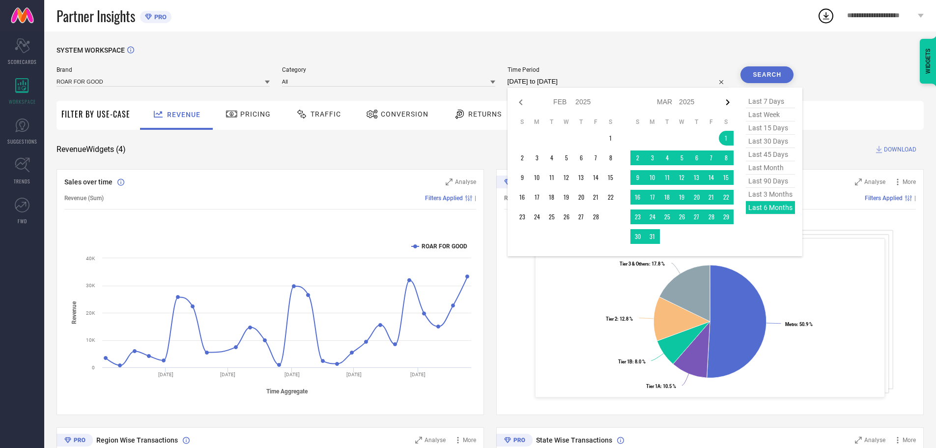
click at [730, 104] on icon at bounding box center [728, 102] width 12 height 12
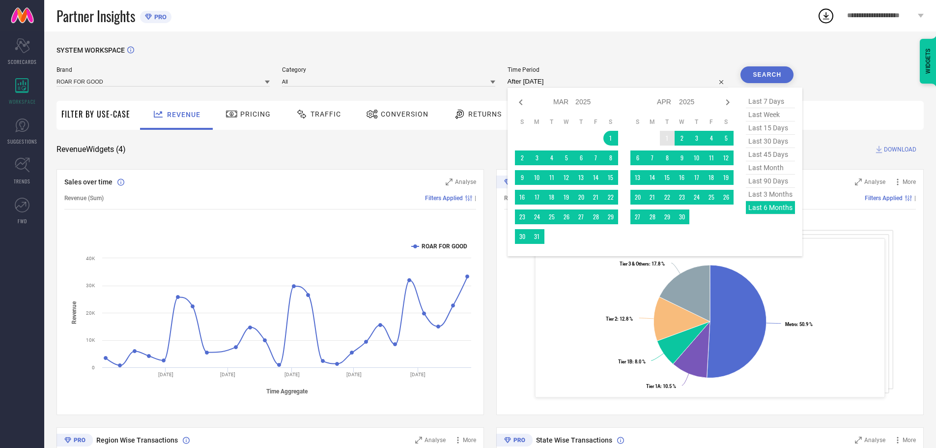
click at [666, 138] on td "1" at bounding box center [667, 138] width 15 height 15
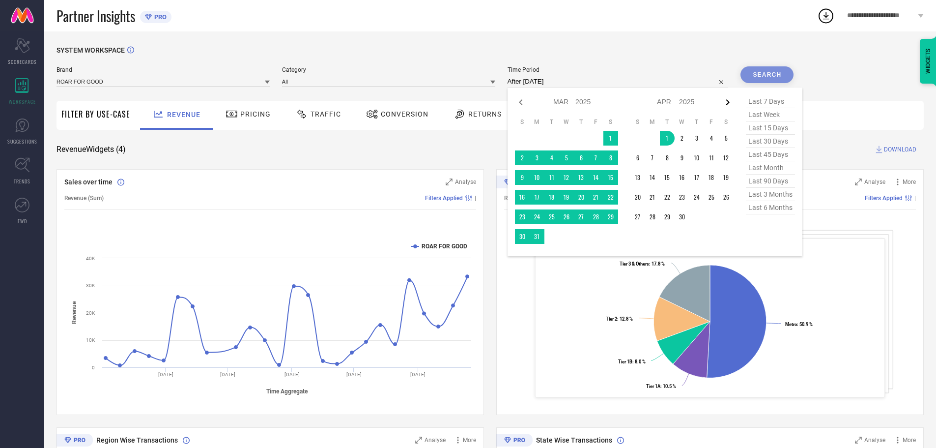
click at [725, 101] on icon at bounding box center [728, 102] width 12 height 12
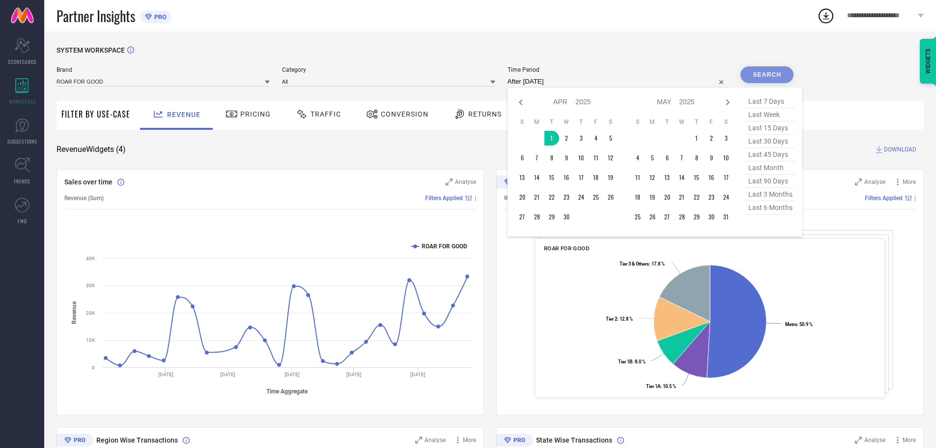
click at [725, 101] on icon at bounding box center [728, 102] width 12 height 12
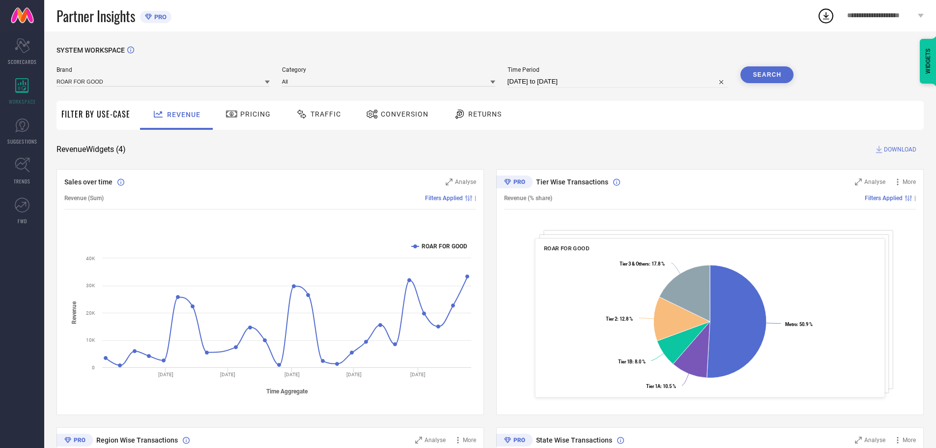
click at [783, 71] on button "Search" at bounding box center [767, 74] width 53 height 17
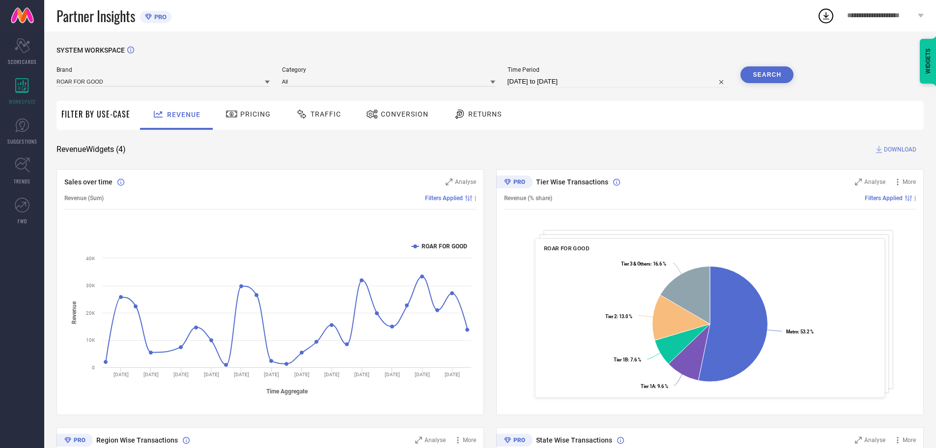
click at [741, 66] on button "Search" at bounding box center [767, 74] width 53 height 17
